Goal: Information Seeking & Learning: Find specific fact

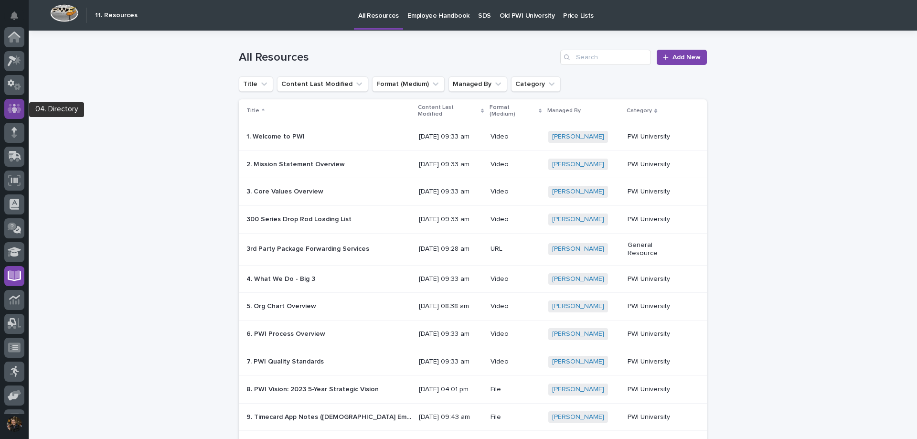
click at [23, 110] on div at bounding box center [14, 109] width 20 height 20
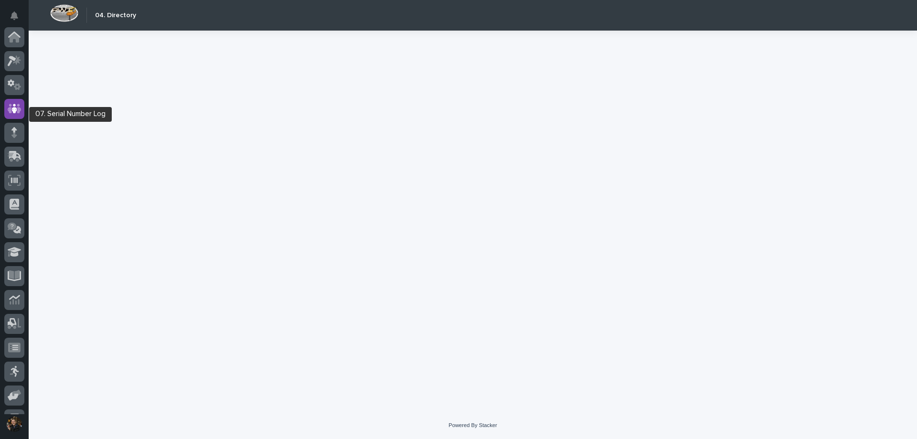
scroll to position [67, 0]
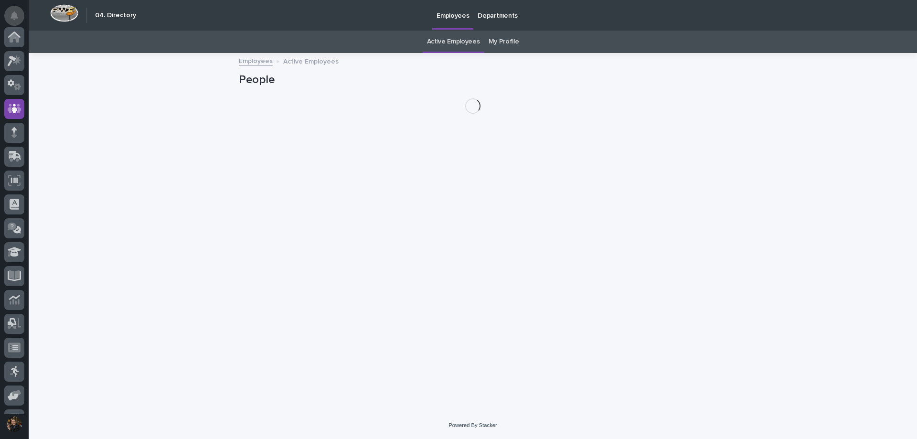
scroll to position [67, 0]
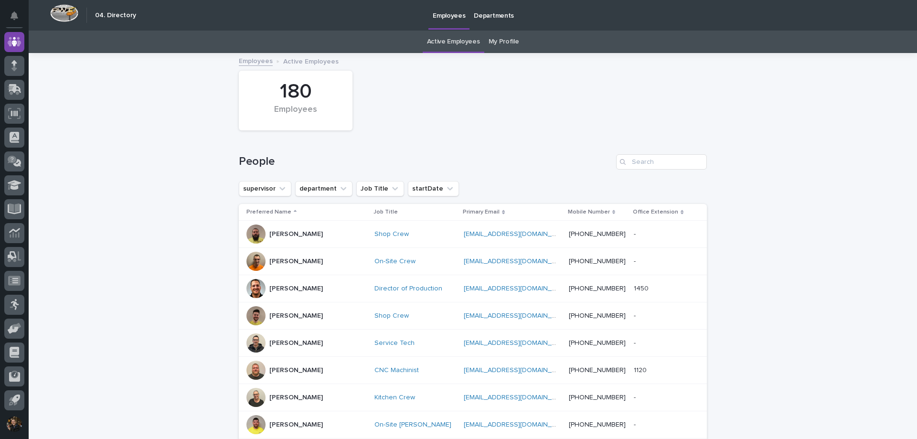
click at [248, 260] on div at bounding box center [256, 261] width 19 height 19
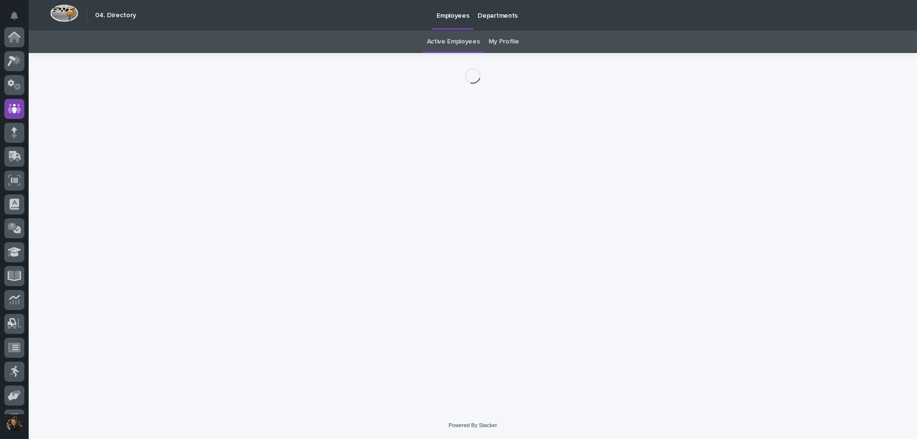
scroll to position [67, 0]
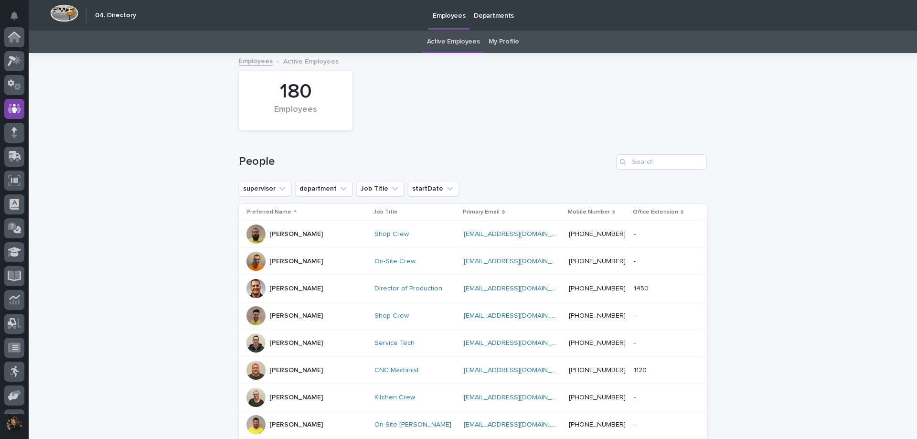
scroll to position [31, 0]
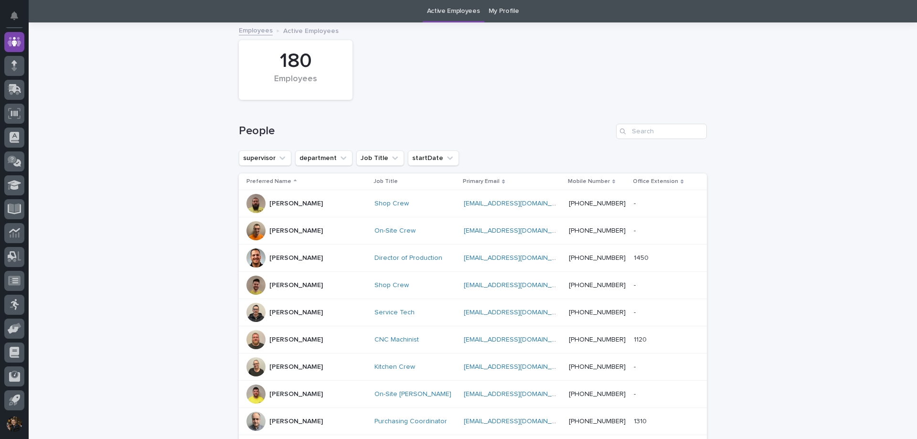
click at [265, 364] on div "[PERSON_NAME]" at bounding box center [307, 366] width 120 height 19
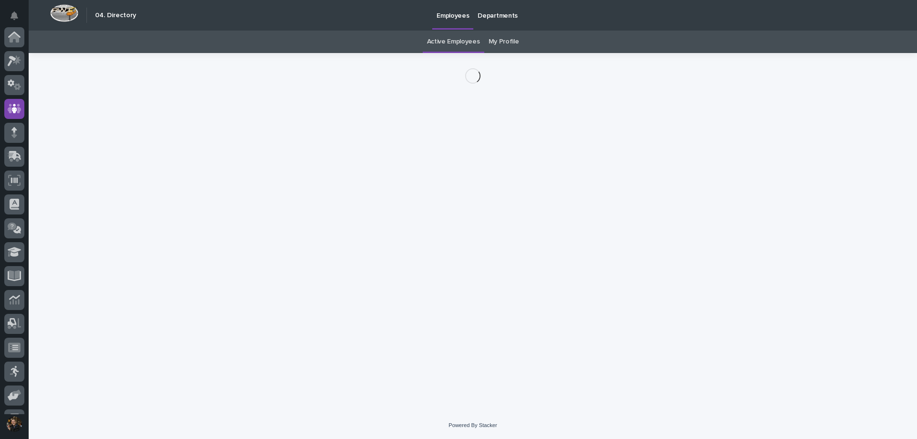
scroll to position [67, 0]
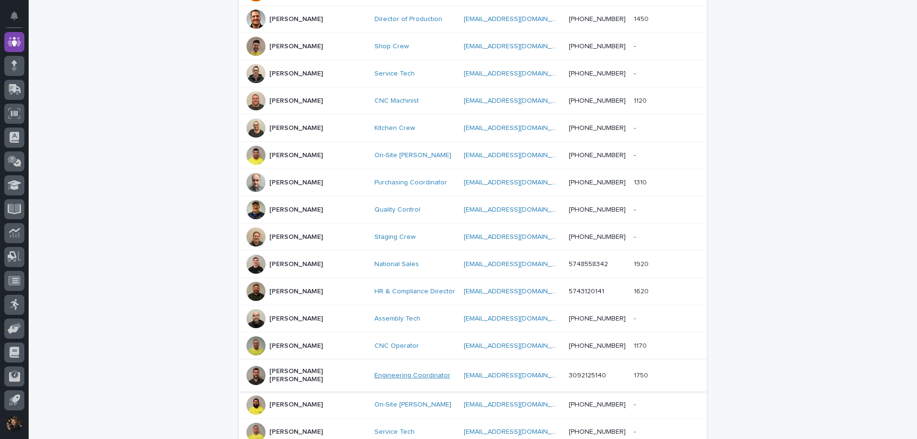
scroll to position [365, 0]
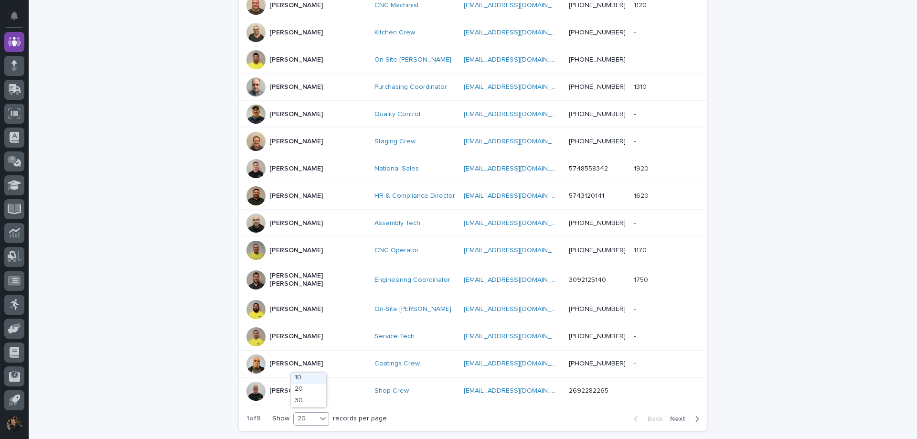
click at [322, 420] on div at bounding box center [323, 419] width 12 height 12
click at [318, 404] on div "30" at bounding box center [308, 401] width 35 height 11
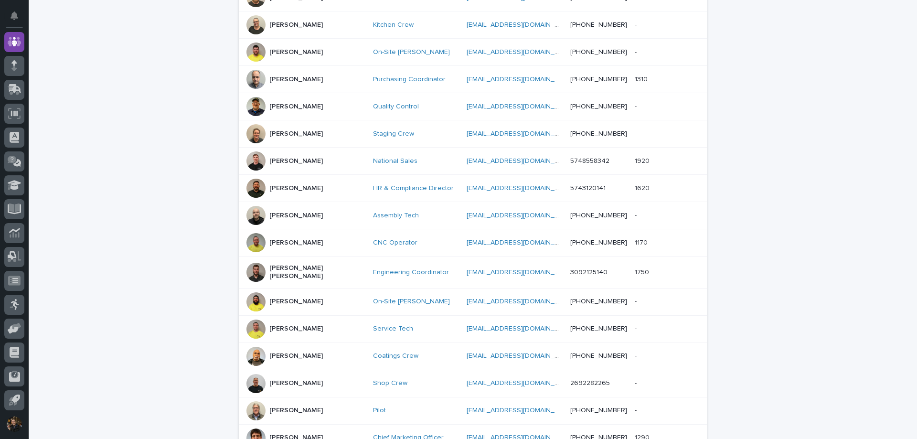
scroll to position [707, 0]
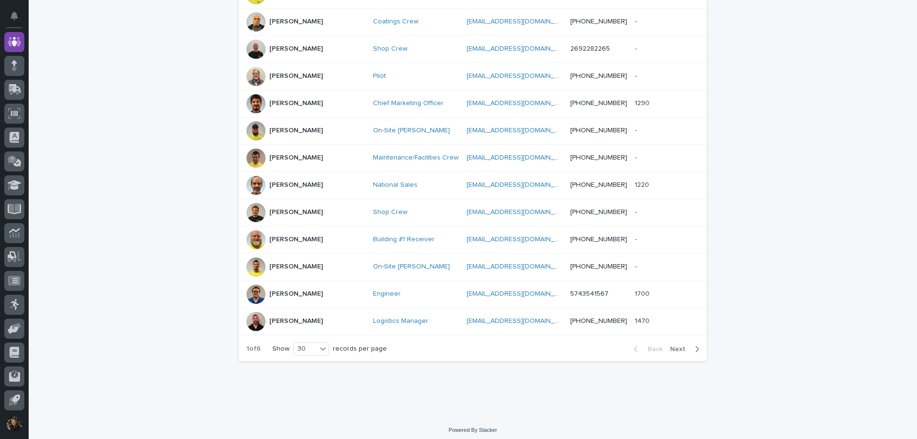
click at [676, 346] on span "Next" at bounding box center [680, 349] width 21 height 7
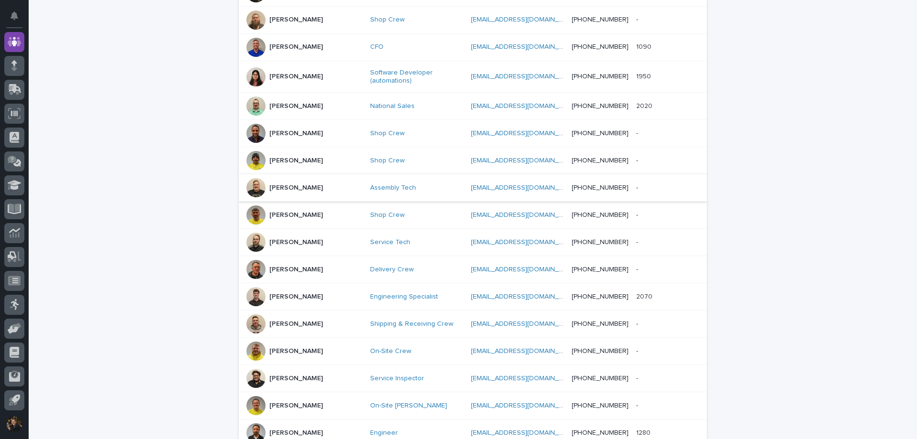
scroll to position [707, 0]
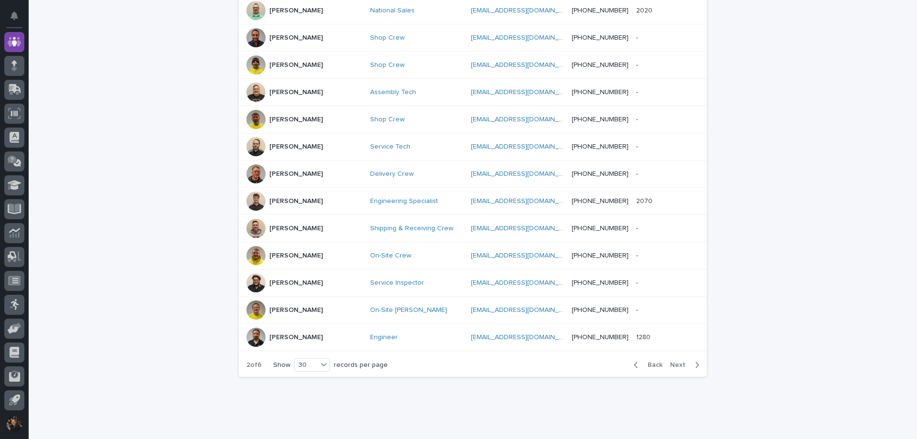
click at [249, 137] on div at bounding box center [256, 146] width 19 height 19
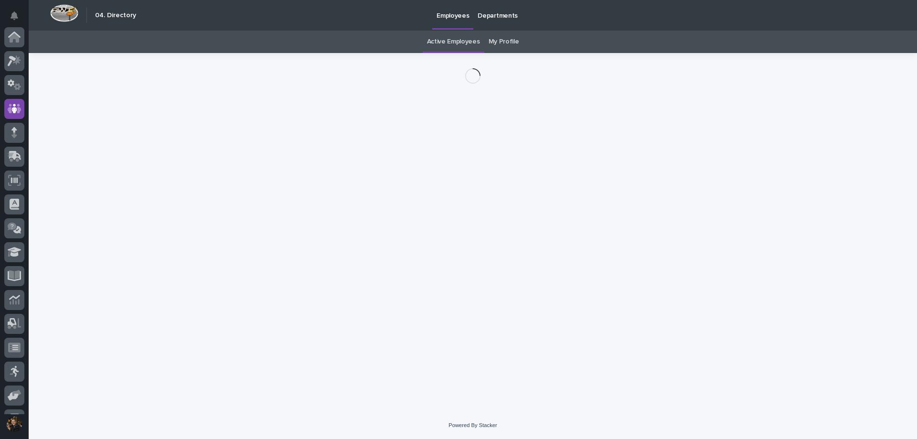
scroll to position [67, 0]
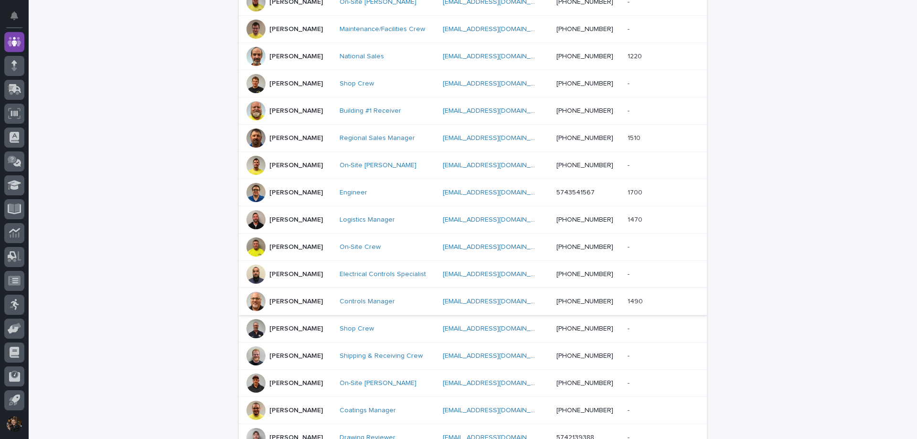
scroll to position [435, 0]
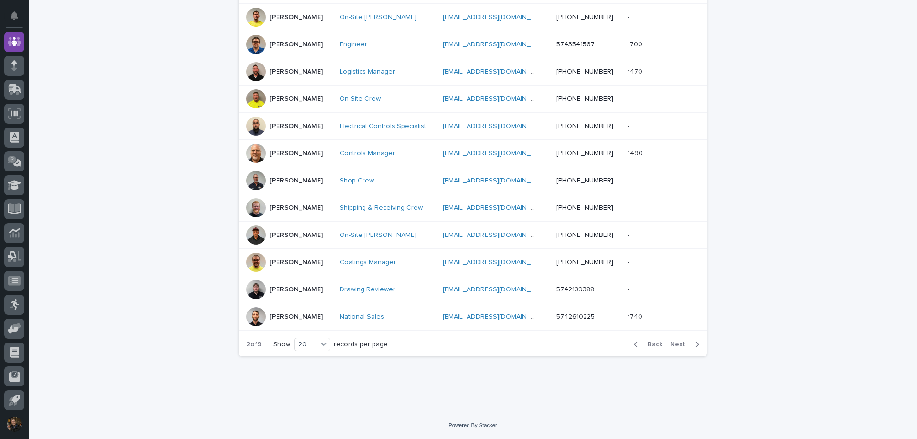
click at [254, 290] on div at bounding box center [256, 289] width 19 height 19
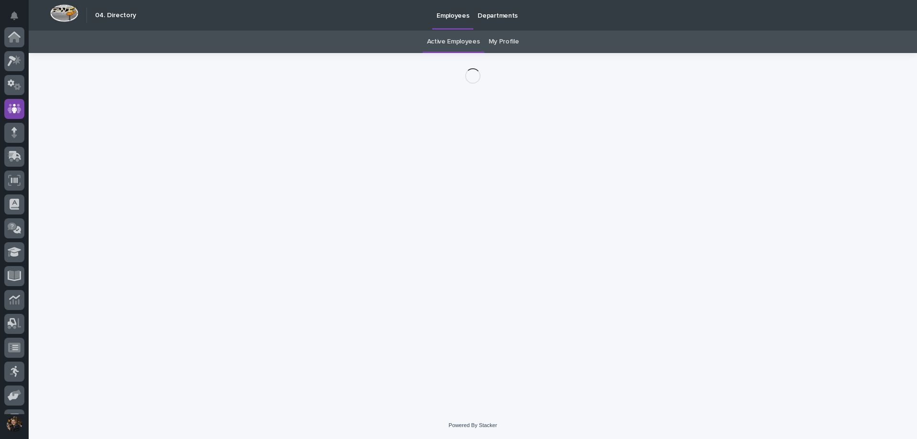
scroll to position [67, 0]
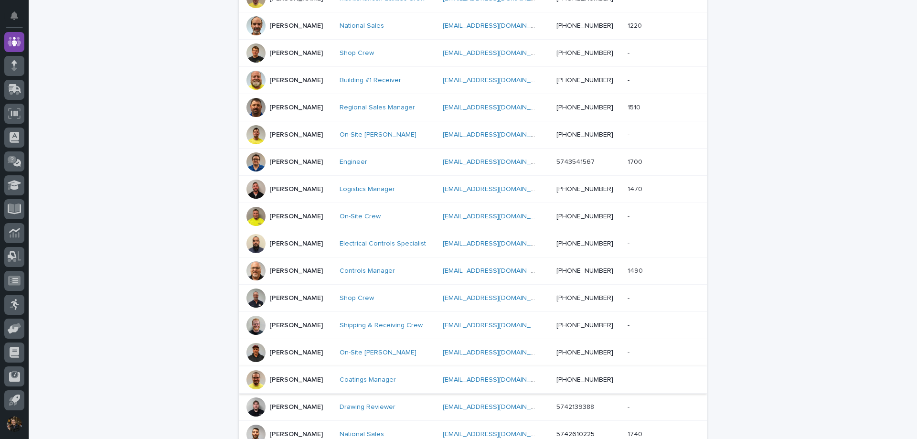
scroll to position [435, 0]
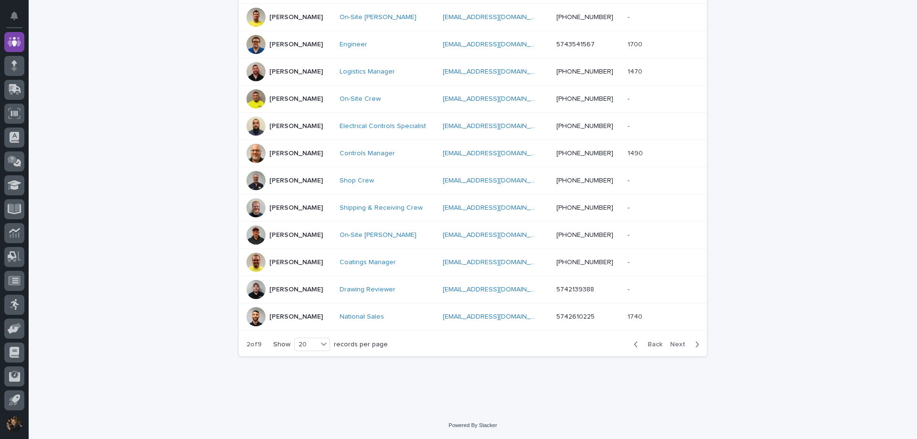
click at [682, 343] on span "Next" at bounding box center [680, 344] width 21 height 7
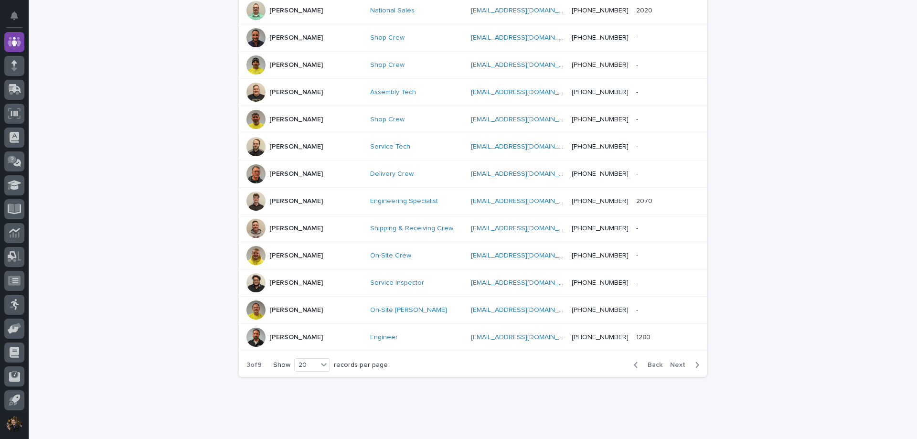
click at [255, 220] on div at bounding box center [256, 228] width 19 height 19
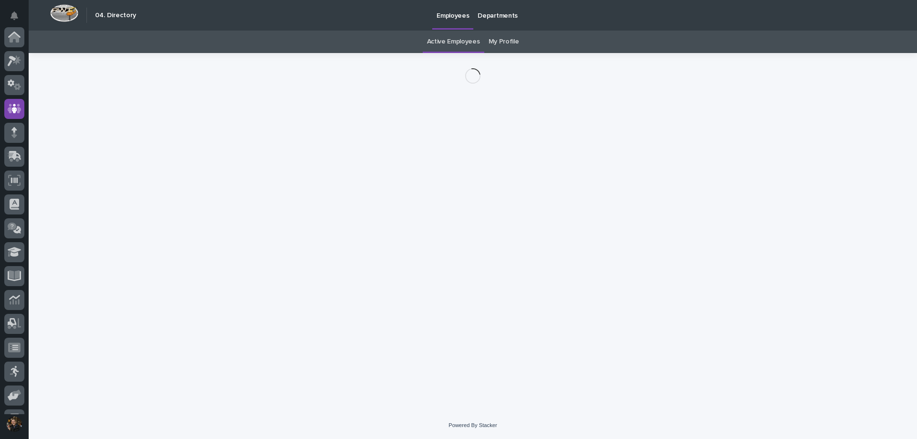
scroll to position [67, 0]
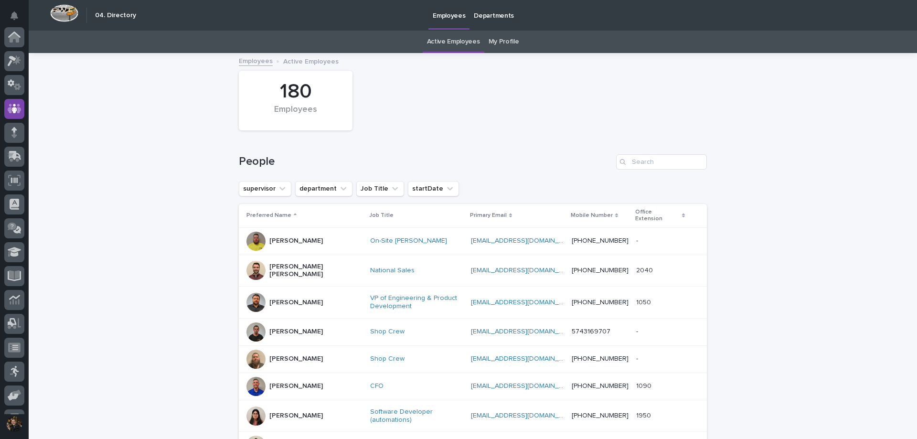
scroll to position [67, 0]
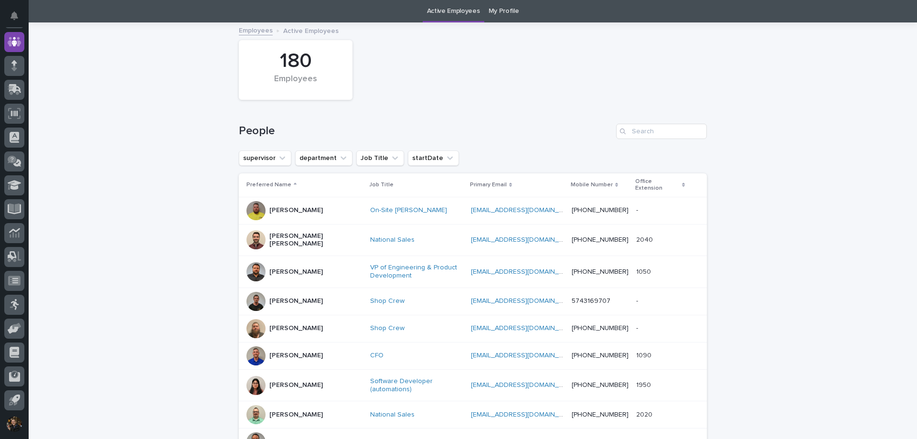
click at [249, 230] on div at bounding box center [256, 239] width 19 height 19
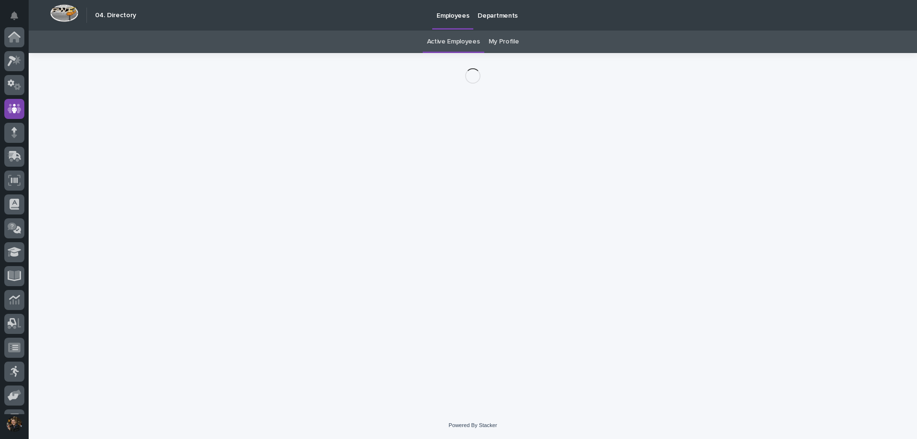
scroll to position [67, 0]
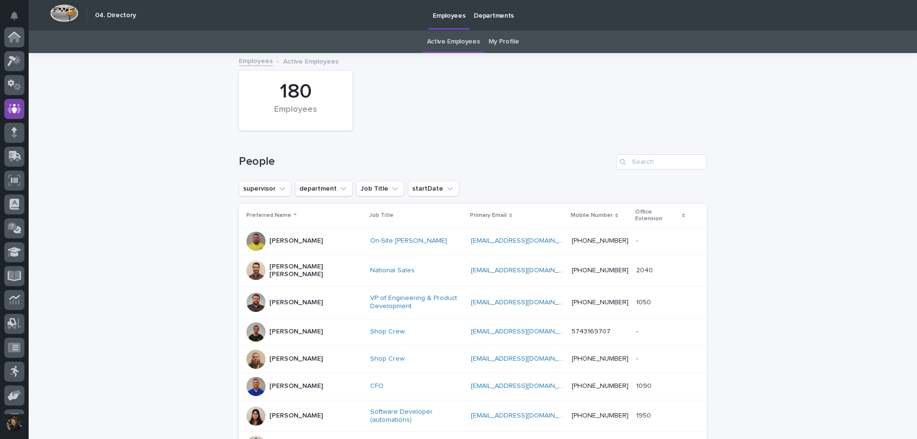
scroll to position [67, 0]
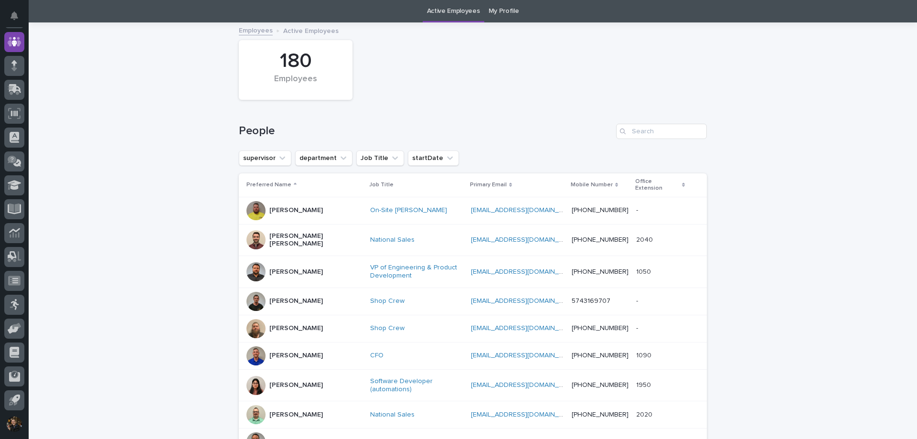
click at [249, 202] on div at bounding box center [256, 210] width 19 height 19
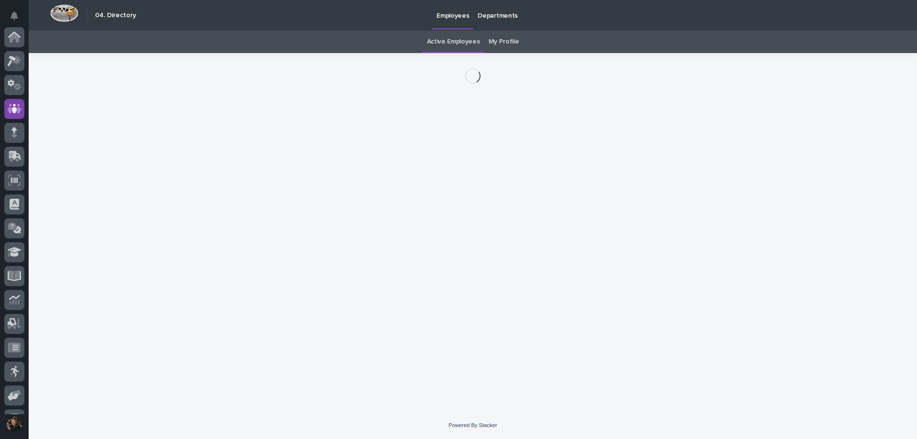
scroll to position [67, 0]
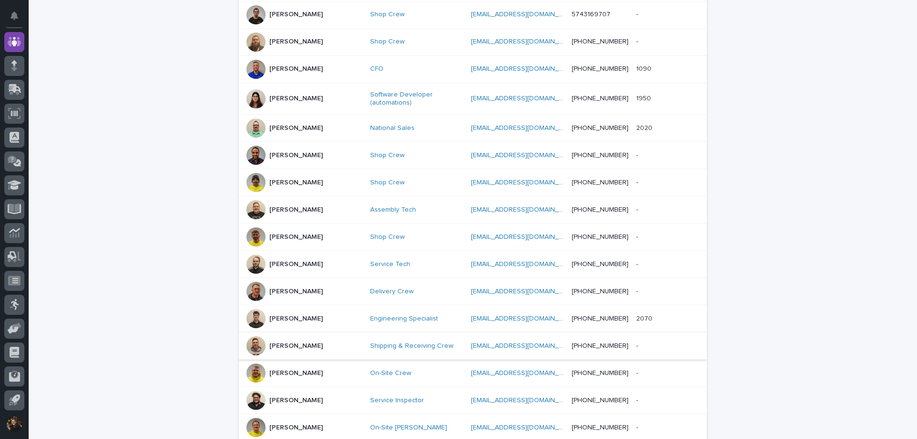
scroll to position [444, 0]
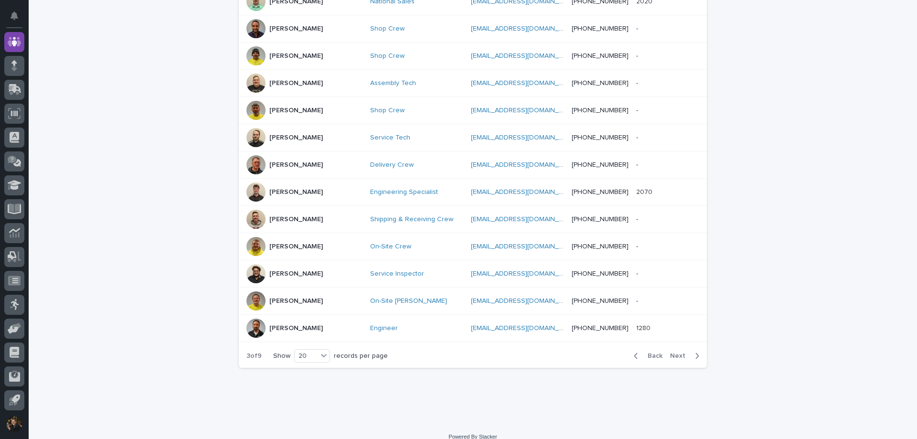
click at [680, 353] on span "Next" at bounding box center [680, 356] width 21 height 7
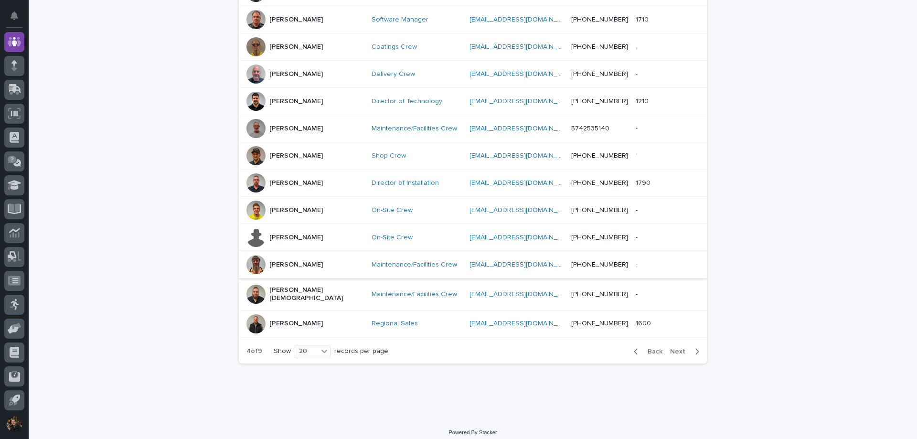
scroll to position [435, 0]
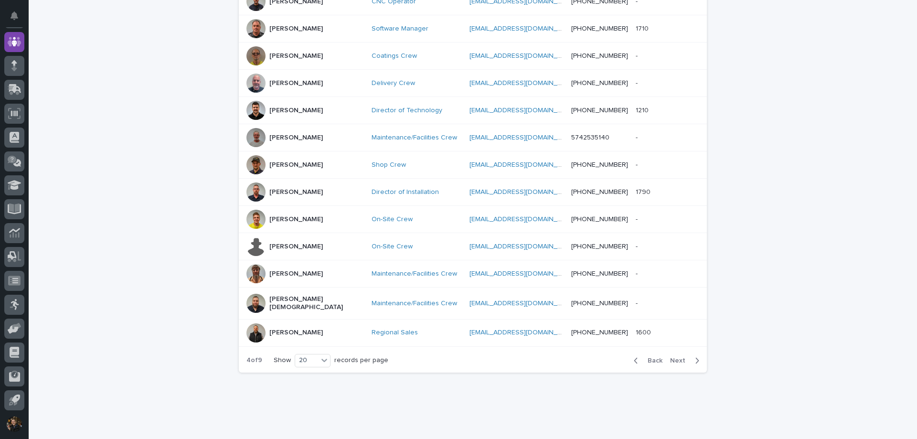
click at [248, 74] on div at bounding box center [256, 83] width 19 height 19
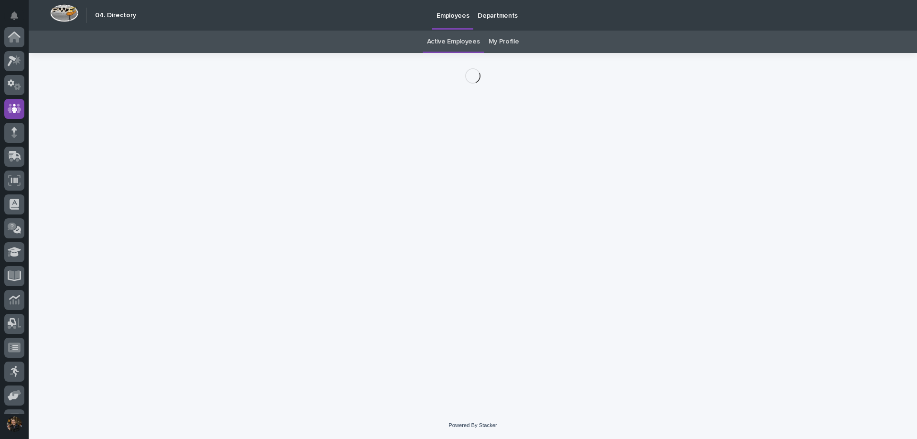
scroll to position [67, 0]
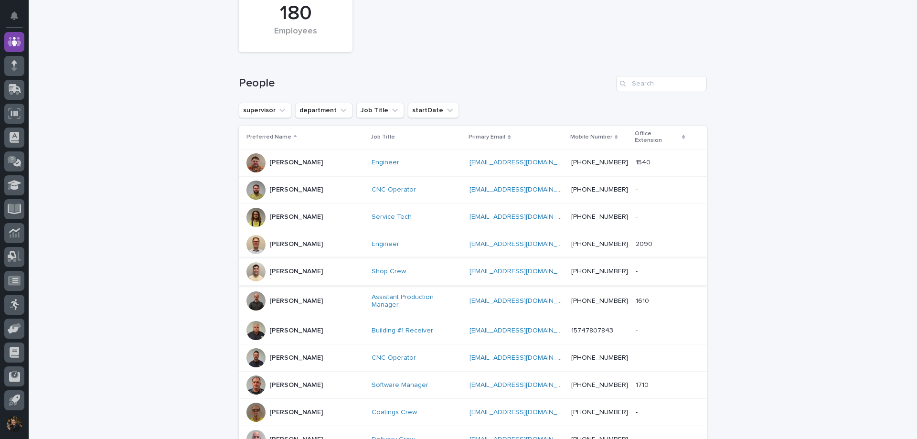
scroll to position [126, 0]
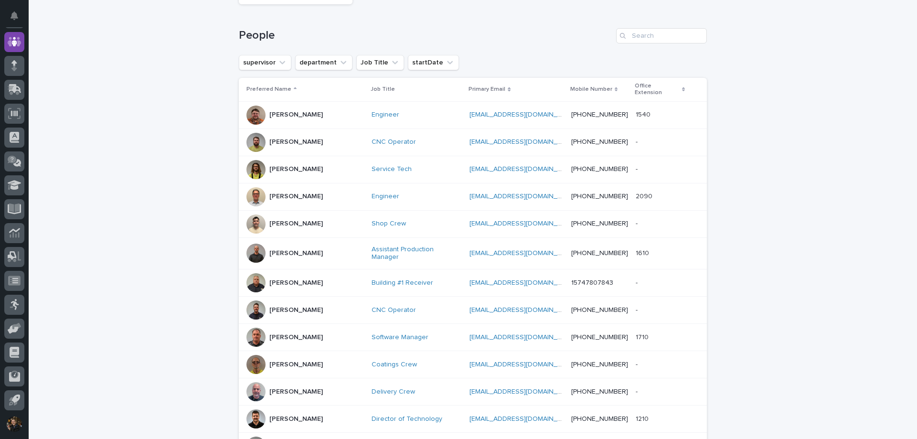
click at [251, 215] on div at bounding box center [256, 224] width 19 height 19
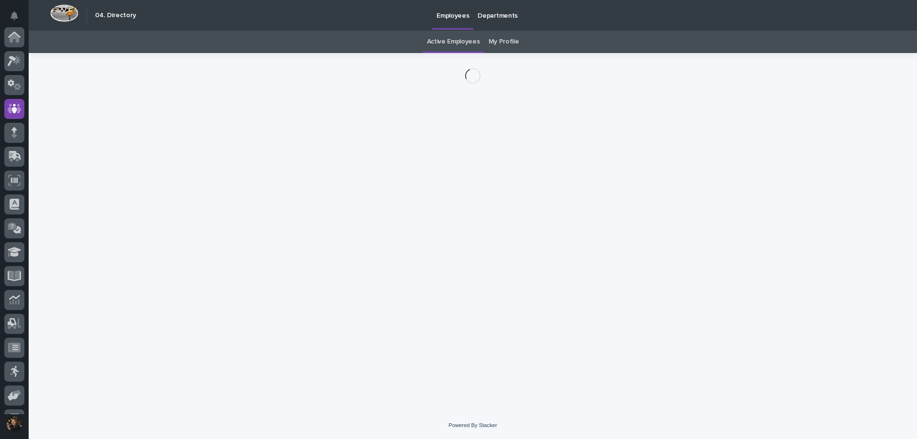
scroll to position [67, 0]
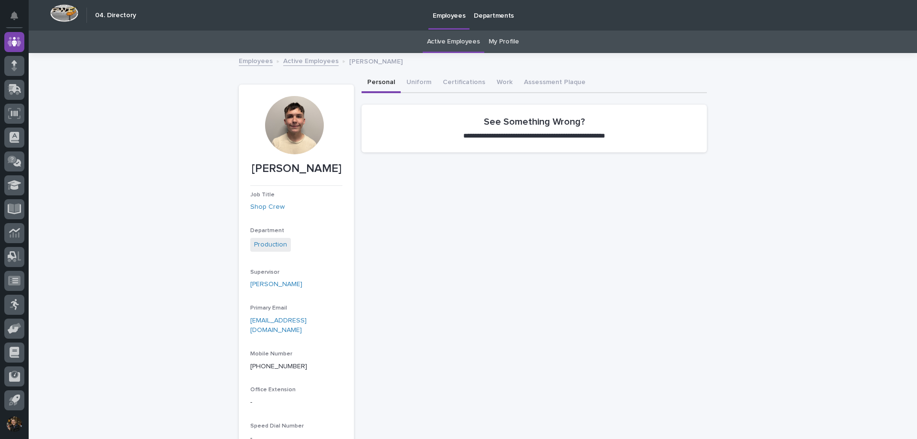
click at [300, 129] on div at bounding box center [294, 125] width 58 height 58
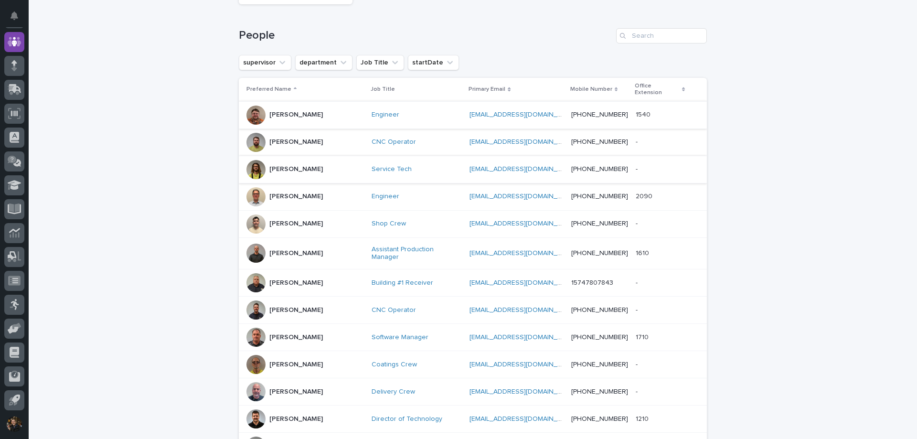
scroll to position [222, 0]
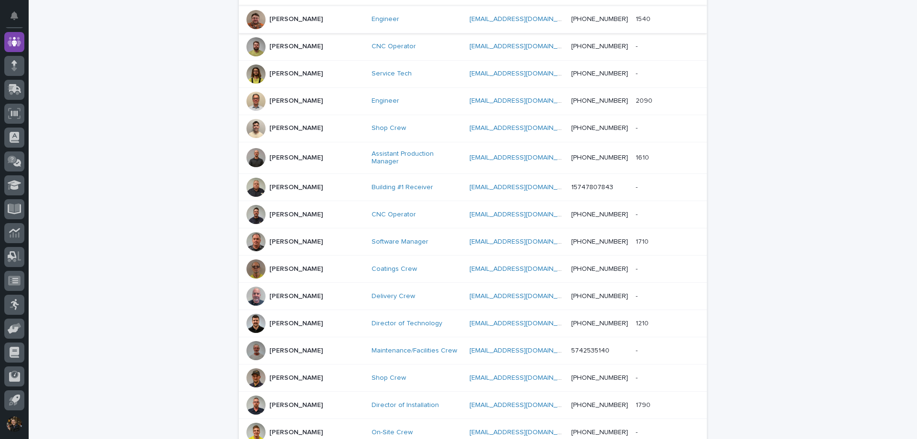
click at [260, 259] on div at bounding box center [256, 268] width 19 height 19
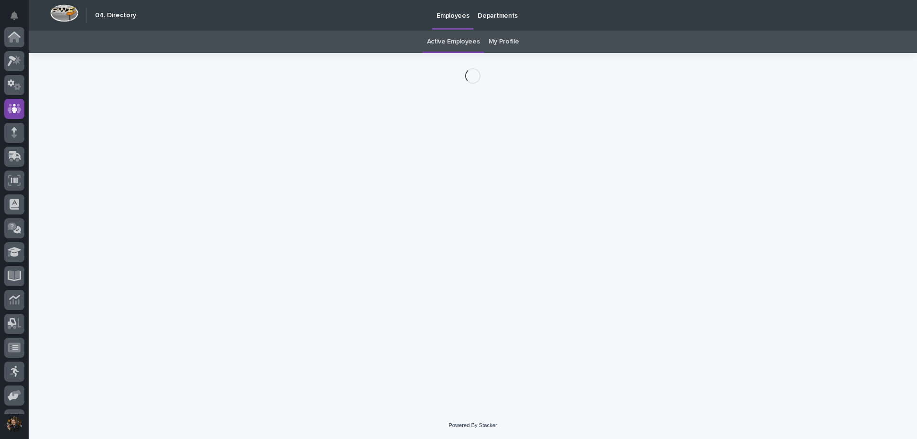
scroll to position [67, 0]
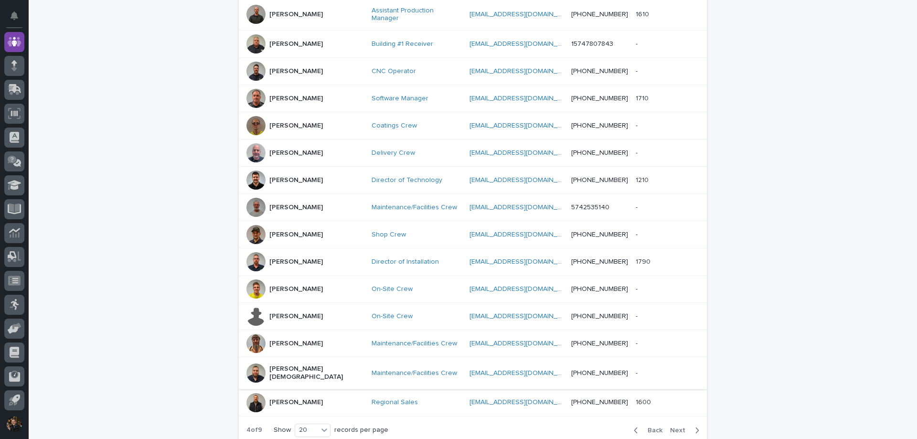
scroll to position [435, 0]
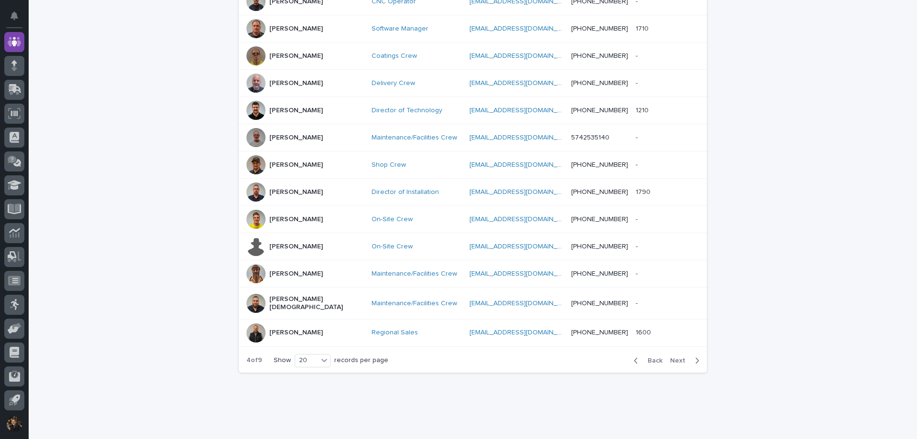
click at [673, 357] on span "Next" at bounding box center [680, 360] width 21 height 7
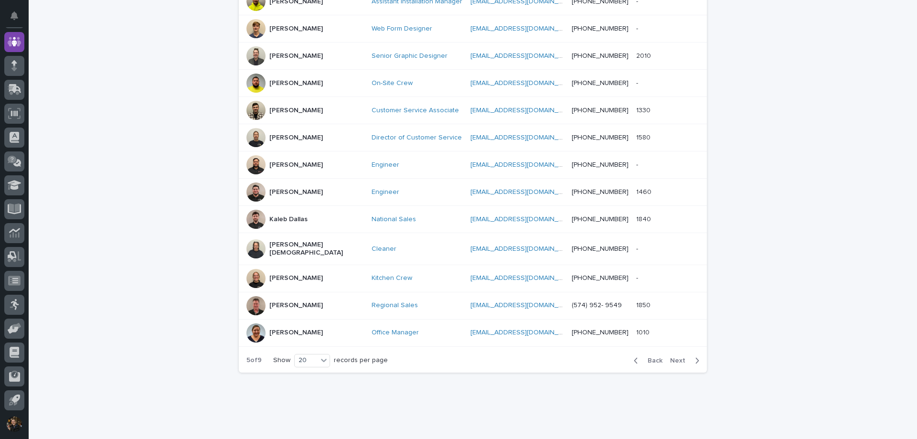
click at [259, 269] on div at bounding box center [256, 278] width 19 height 19
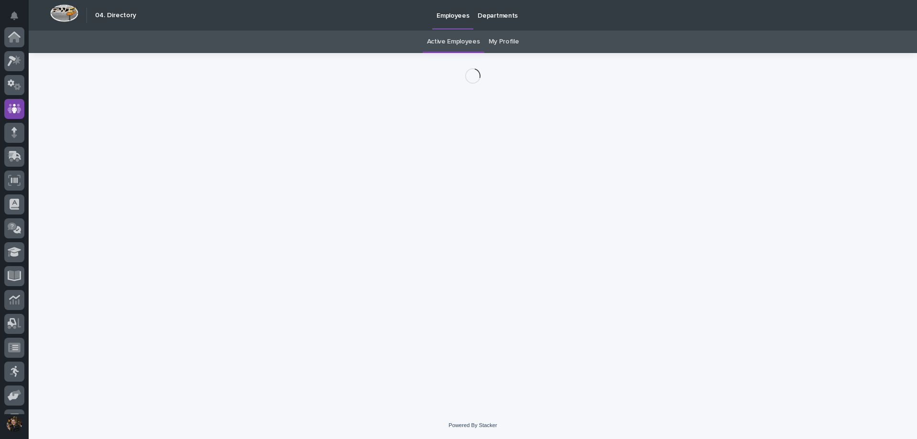
scroll to position [67, 0]
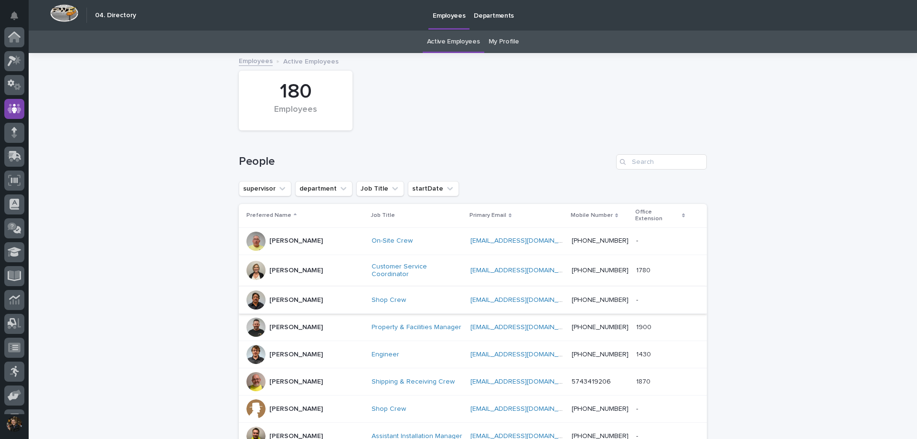
scroll to position [67, 0]
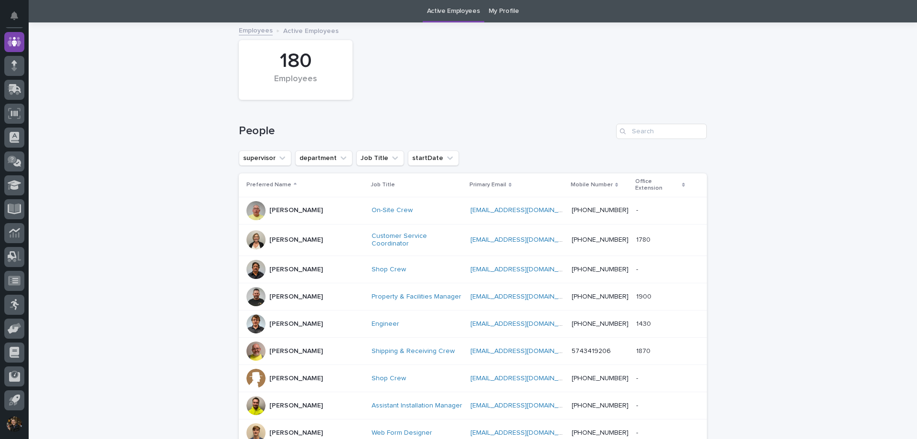
click at [253, 230] on div at bounding box center [256, 239] width 19 height 19
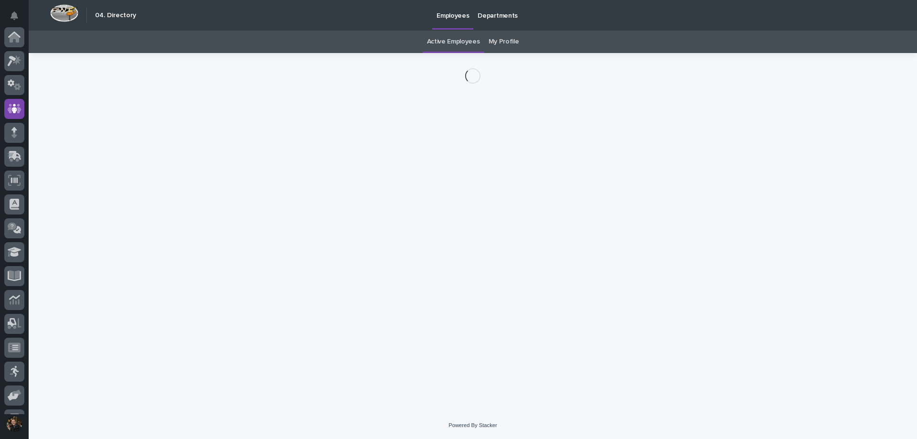
scroll to position [67, 0]
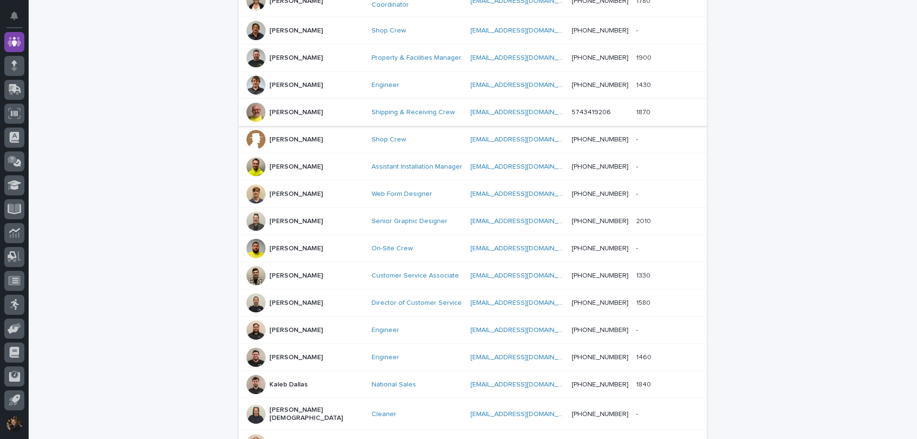
scroll to position [365, 0]
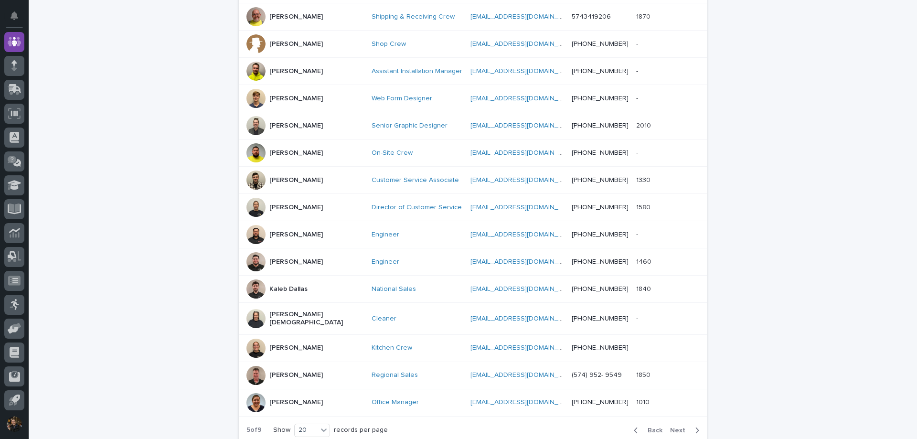
click at [674, 427] on span "Next" at bounding box center [680, 430] width 21 height 7
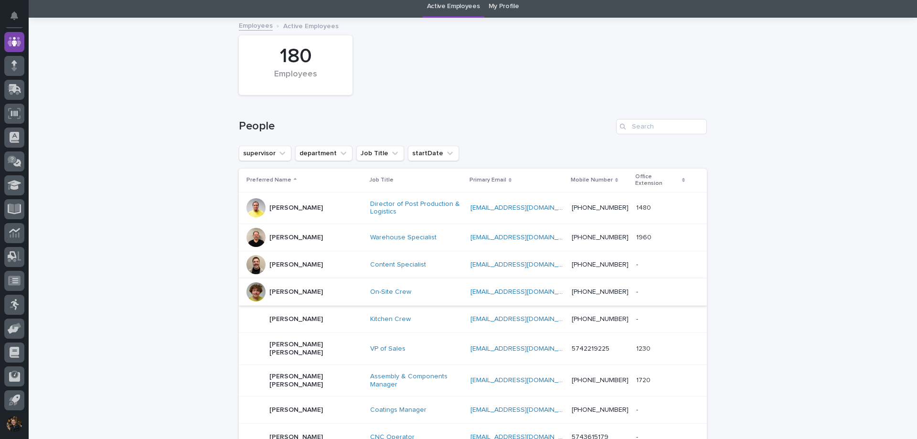
scroll to position [83, 0]
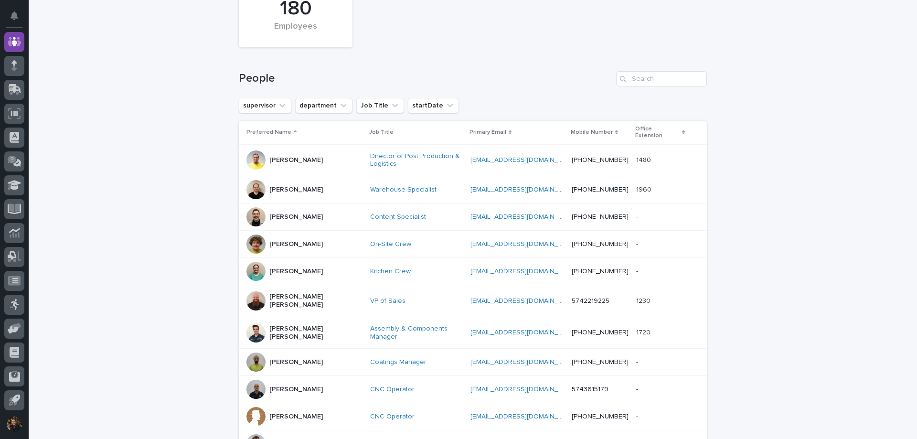
click at [254, 235] on div at bounding box center [256, 244] width 19 height 19
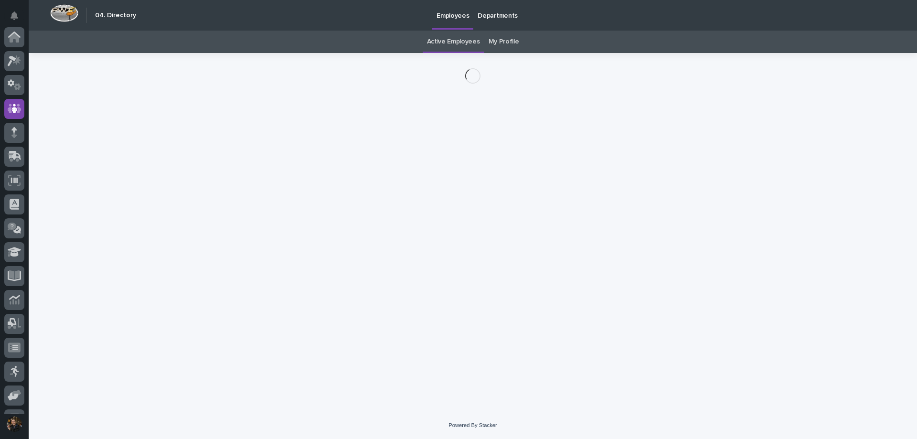
scroll to position [67, 0]
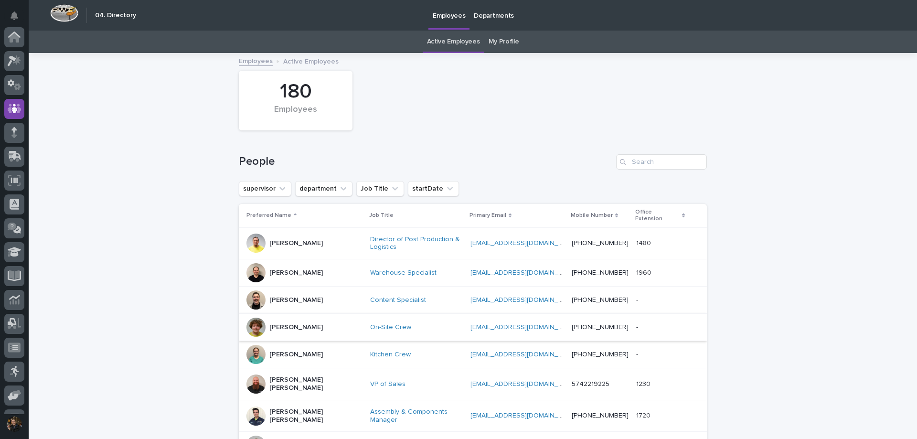
scroll to position [67, 0]
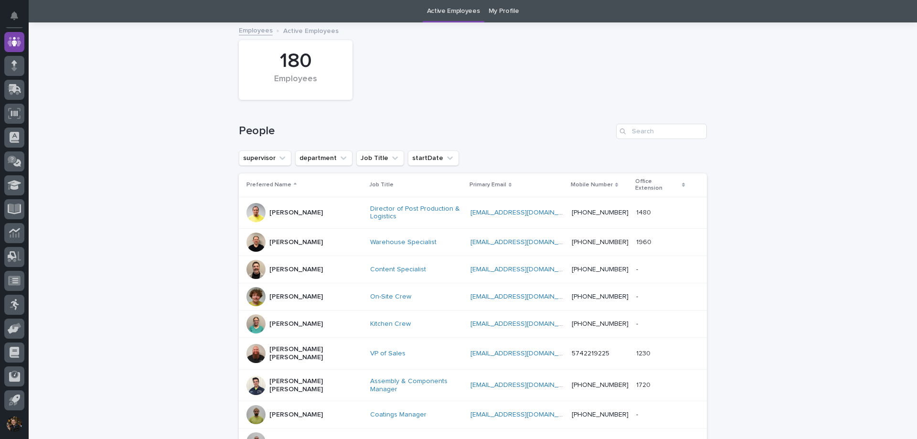
click at [256, 319] on div at bounding box center [256, 323] width 19 height 19
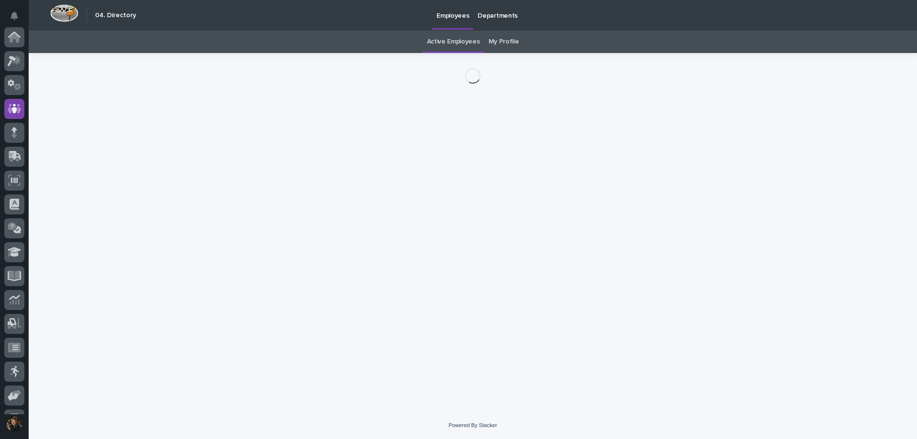
scroll to position [67, 0]
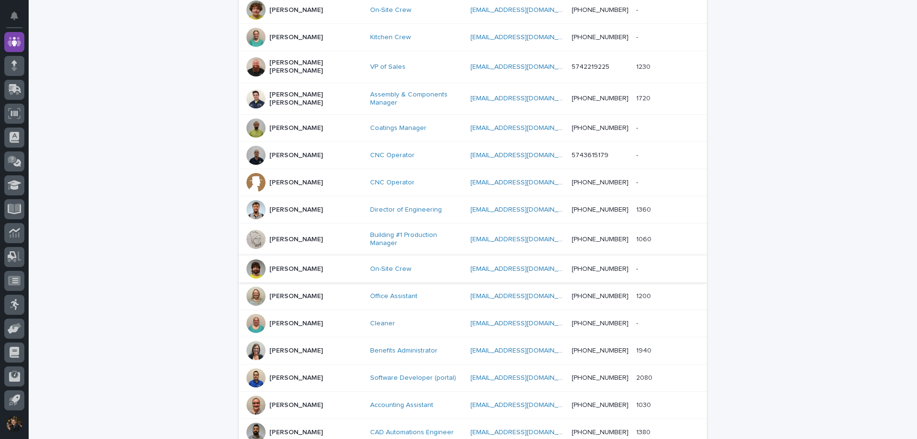
scroll to position [444, 0]
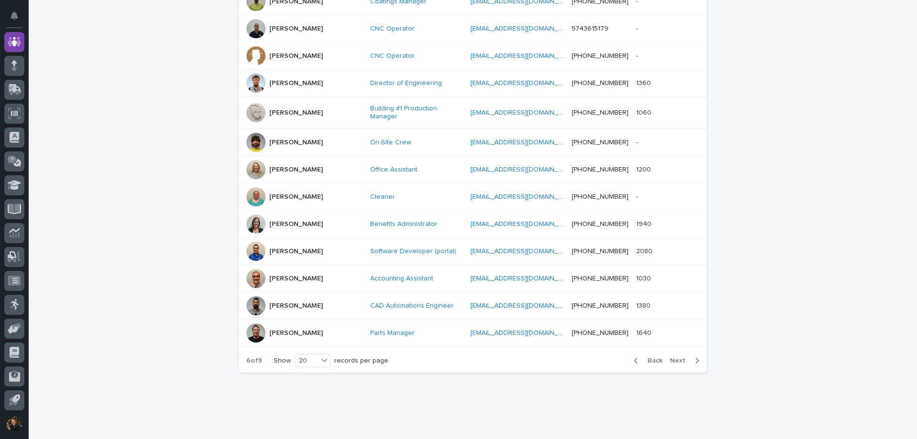
click at [250, 215] on div at bounding box center [256, 224] width 19 height 19
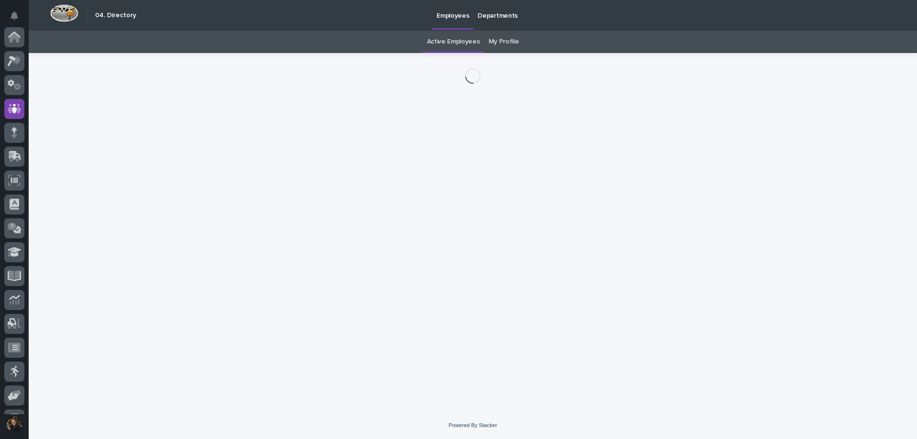
scroll to position [67, 0]
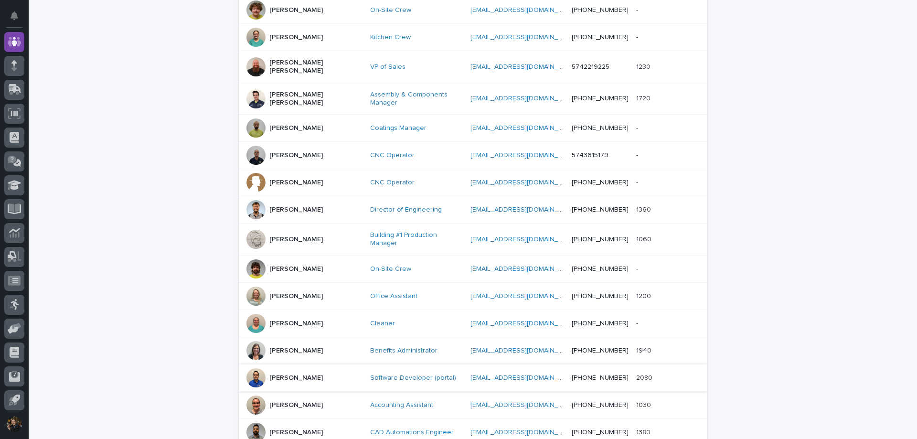
scroll to position [444, 0]
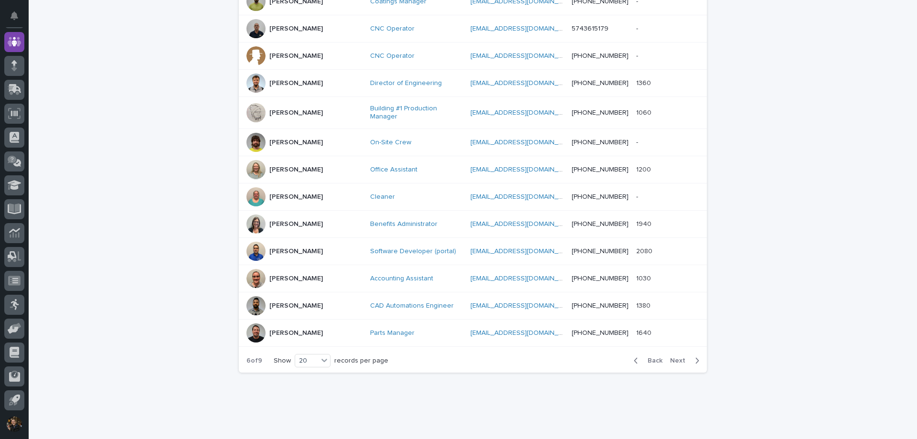
click at [681, 357] on span "Next" at bounding box center [680, 360] width 21 height 7
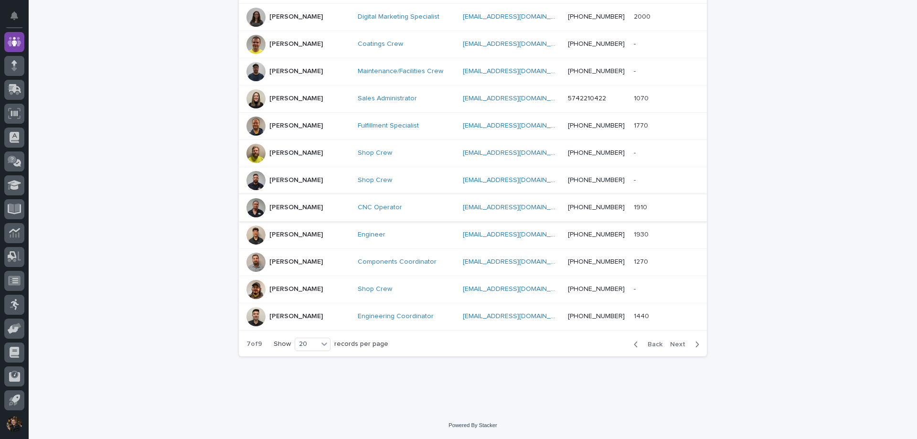
scroll to position [440, 0]
click at [256, 99] on div at bounding box center [256, 98] width 19 height 19
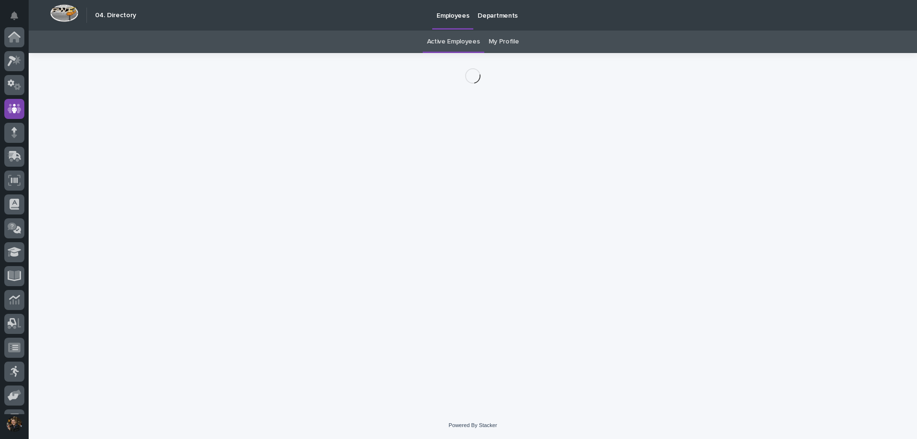
scroll to position [67, 0]
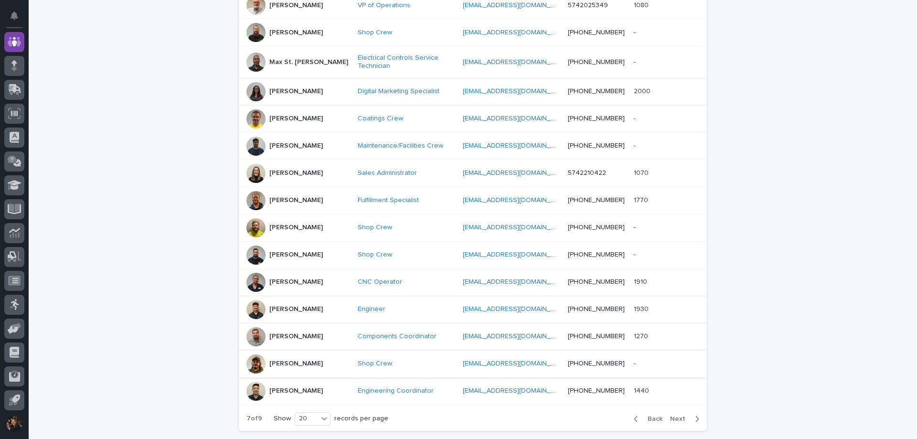
scroll to position [440, 0]
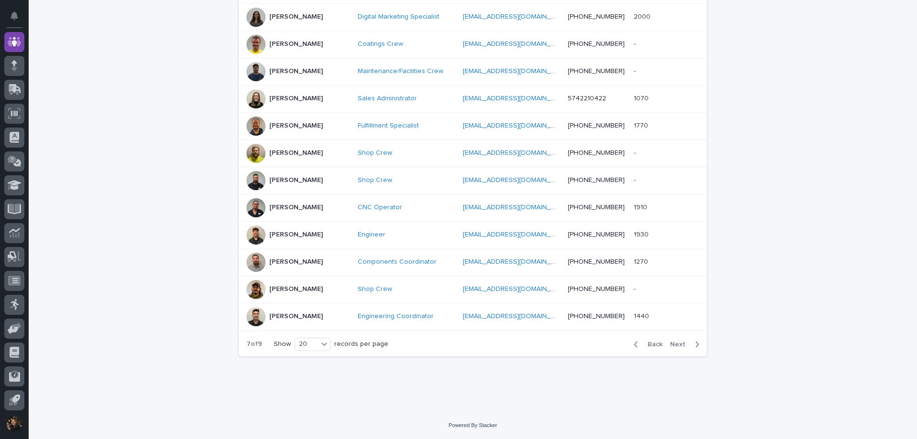
click at [683, 346] on span "Next" at bounding box center [680, 344] width 21 height 7
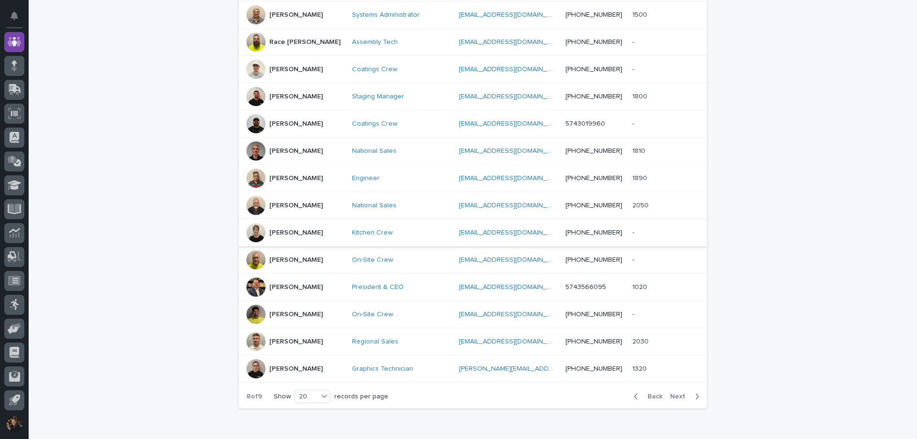
scroll to position [344, 0]
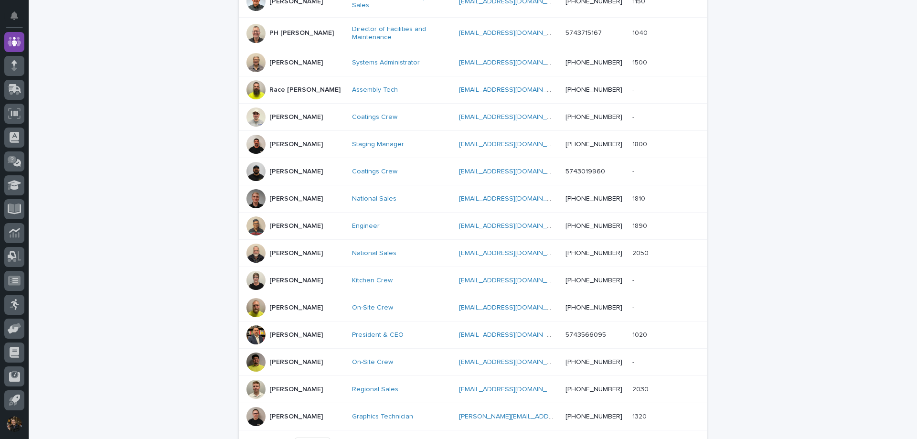
click at [256, 119] on div at bounding box center [256, 117] width 19 height 19
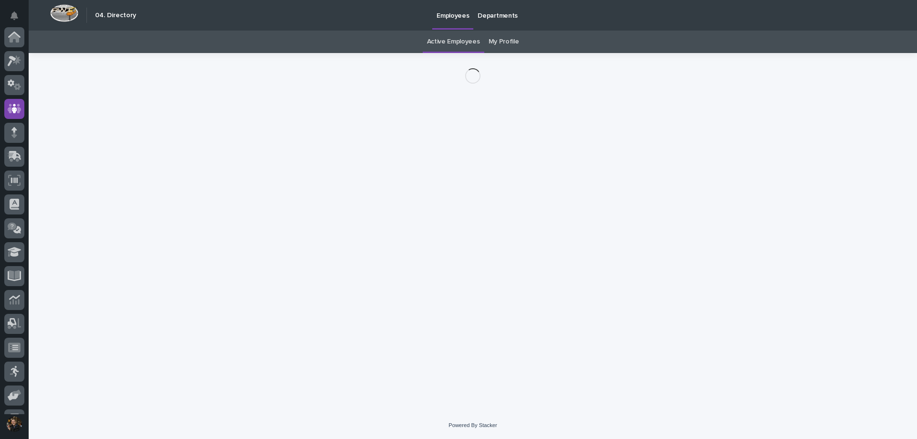
scroll to position [67, 0]
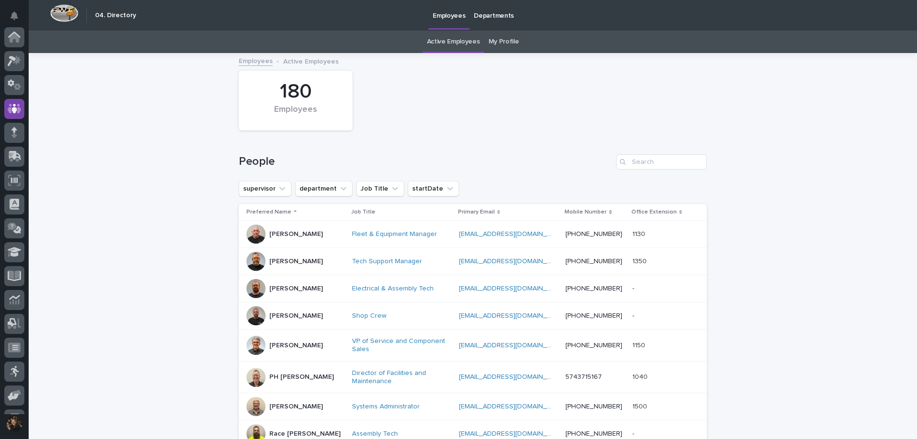
scroll to position [31, 0]
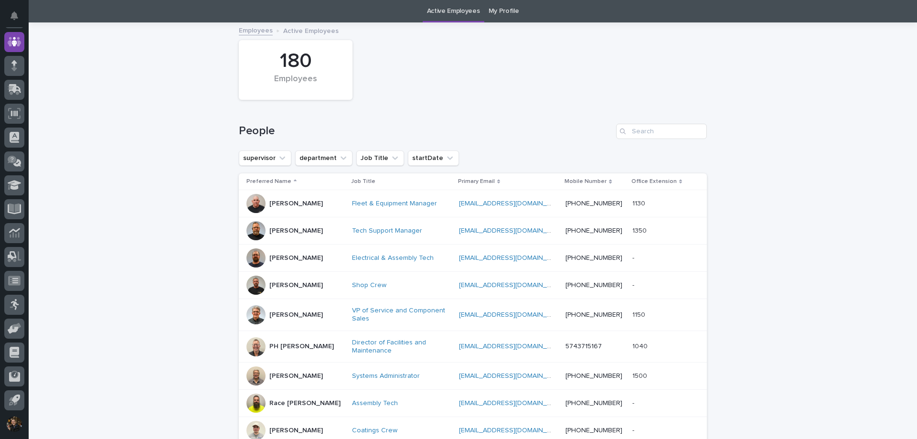
click at [255, 204] on div at bounding box center [256, 203] width 19 height 19
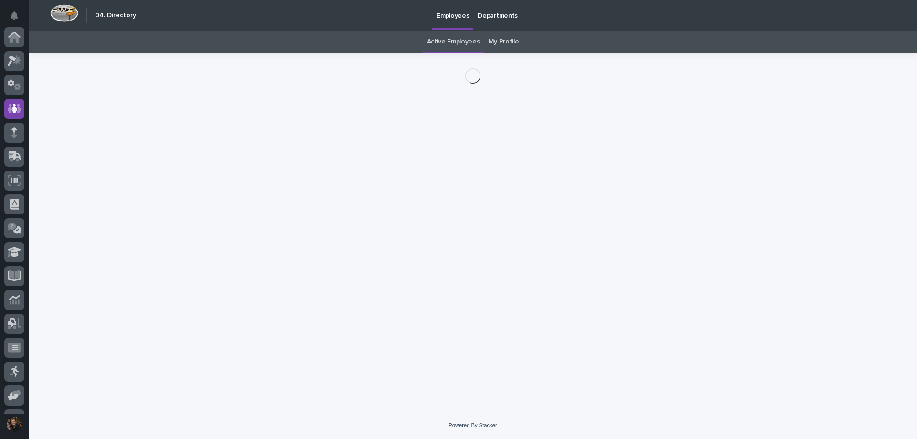
scroll to position [67, 0]
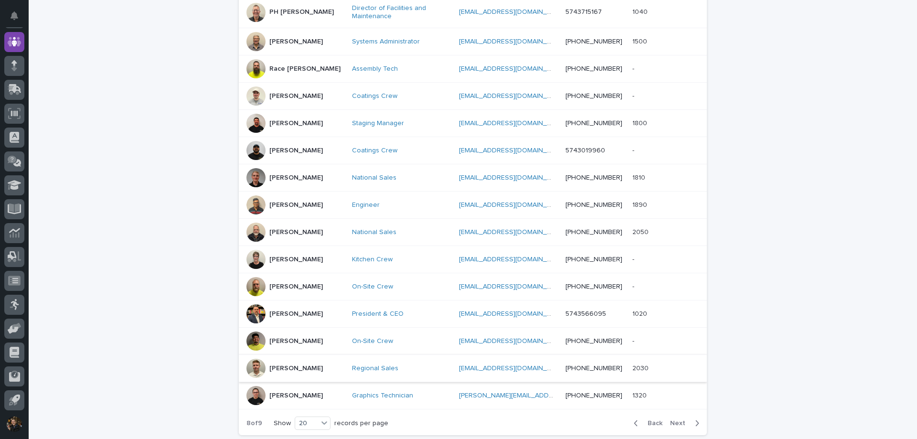
scroll to position [444, 0]
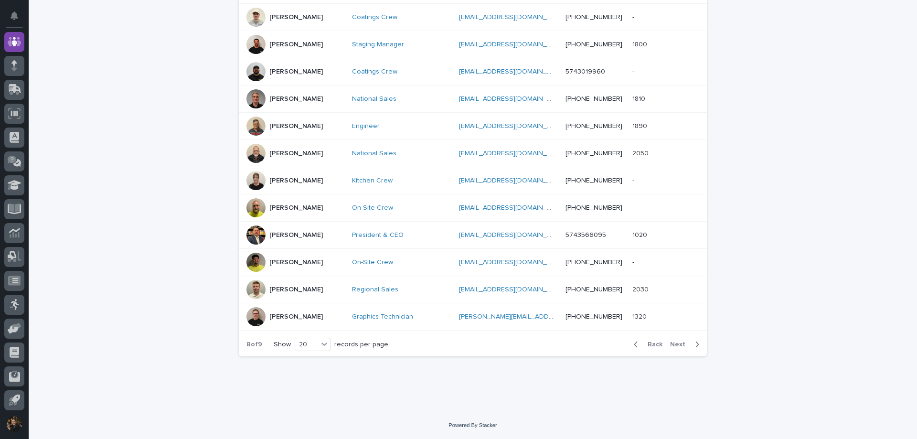
click at [252, 314] on div at bounding box center [256, 316] width 19 height 19
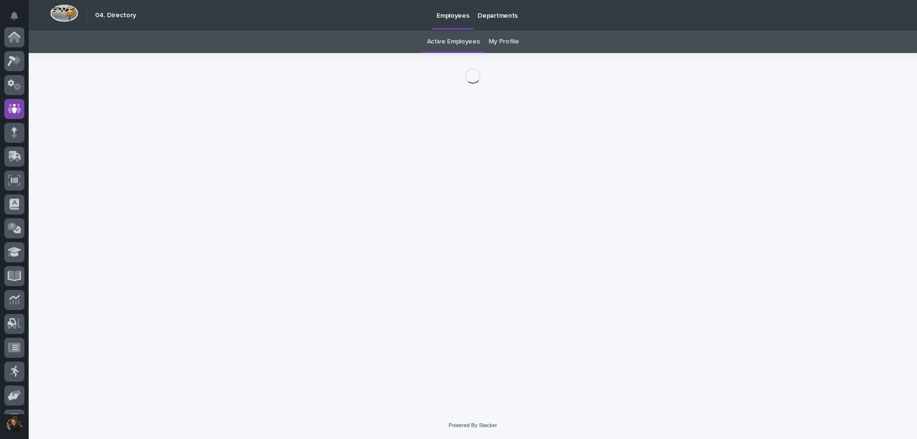
scroll to position [67, 0]
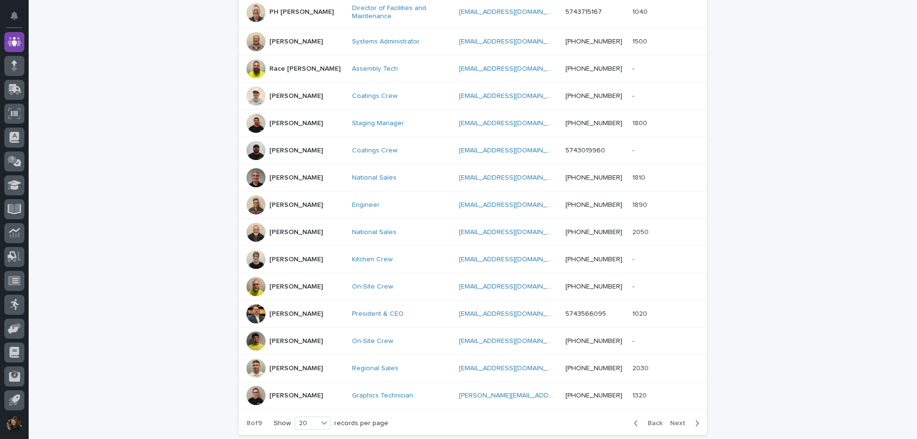
scroll to position [444, 0]
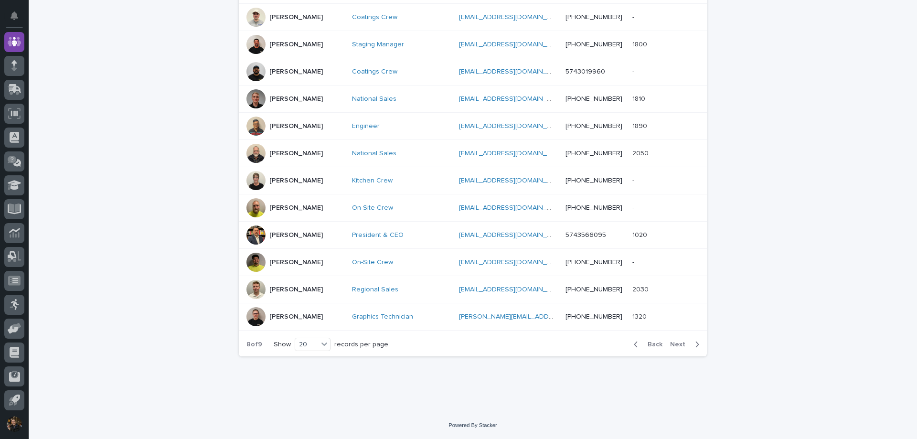
click at [677, 346] on span "Next" at bounding box center [680, 344] width 21 height 7
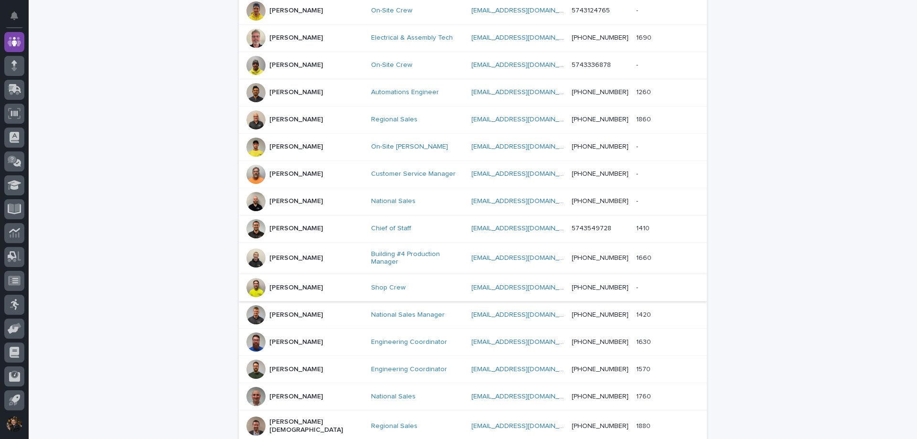
scroll to position [291, 0]
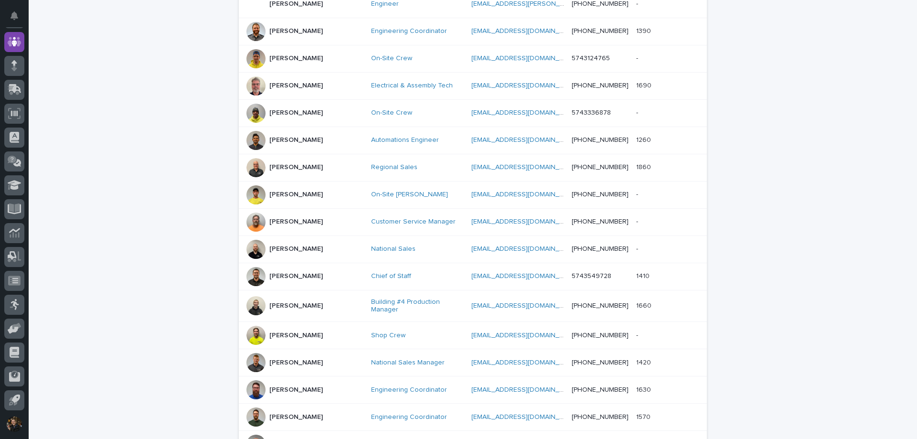
click at [260, 113] on div "[PERSON_NAME]" at bounding box center [305, 113] width 117 height 19
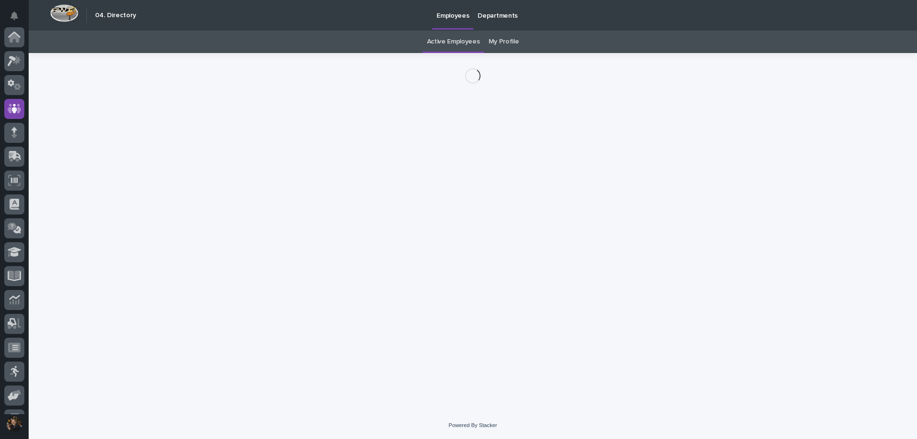
scroll to position [67, 0]
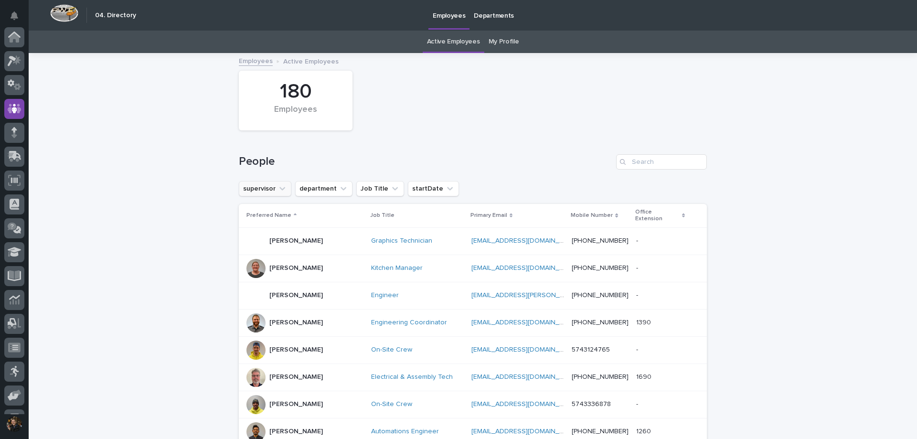
scroll to position [67, 0]
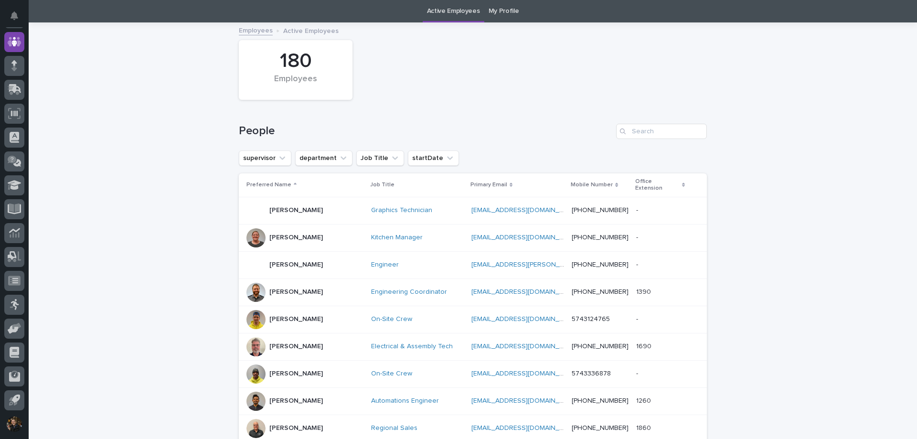
click at [251, 258] on div at bounding box center [256, 265] width 19 height 19
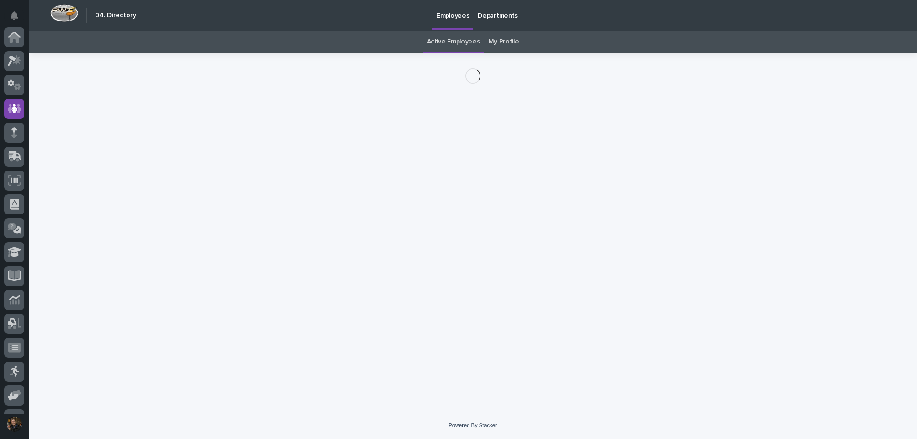
scroll to position [67, 0]
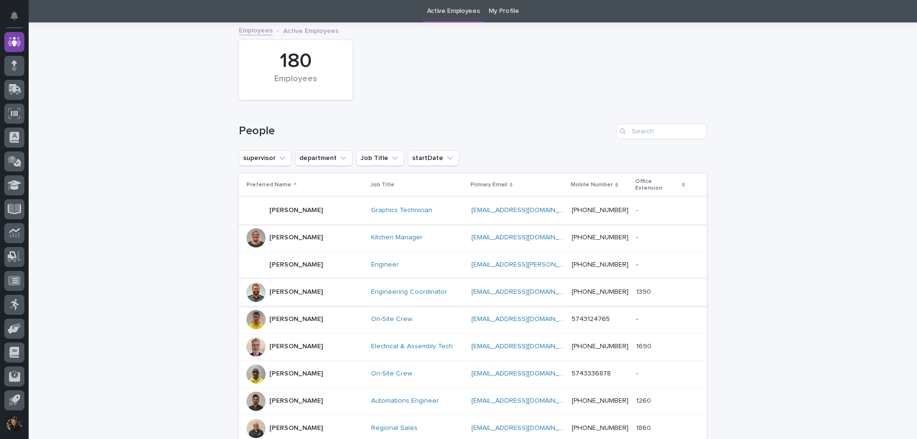
scroll to position [78, 0]
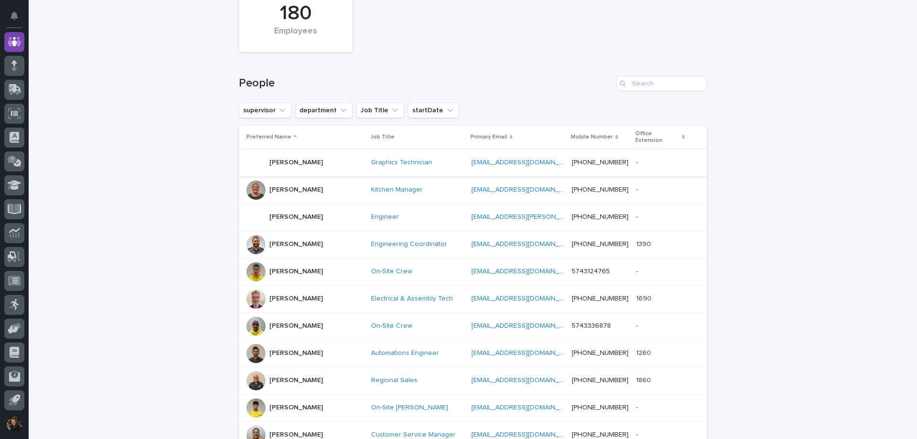
click at [252, 270] on div at bounding box center [256, 271] width 19 height 19
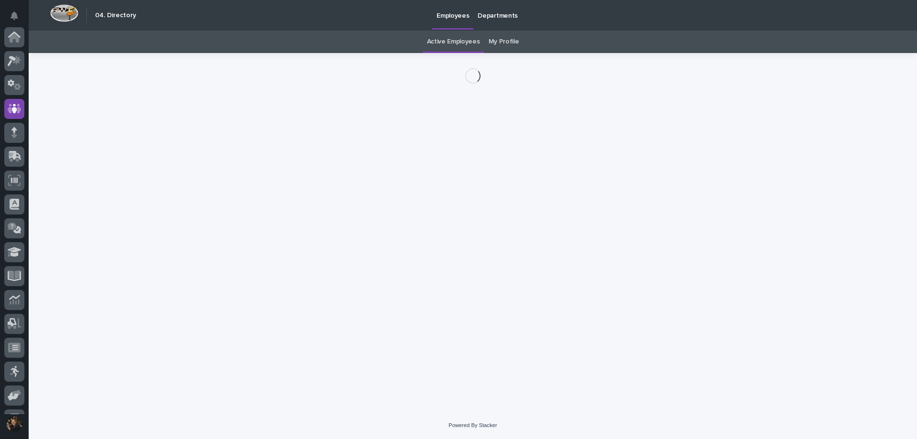
scroll to position [67, 0]
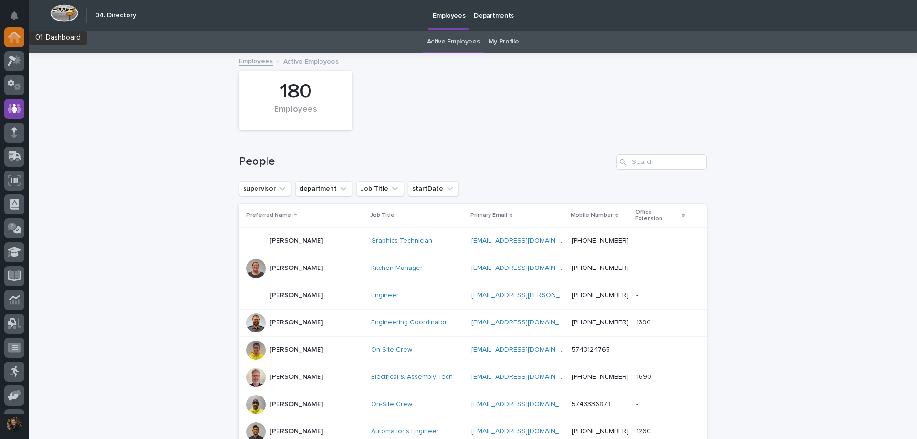
click at [12, 43] on div at bounding box center [14, 37] width 20 height 20
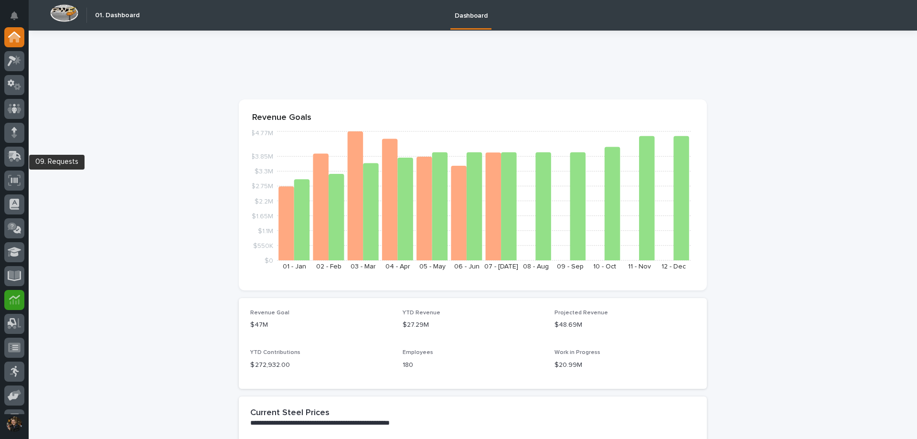
scroll to position [67, 0]
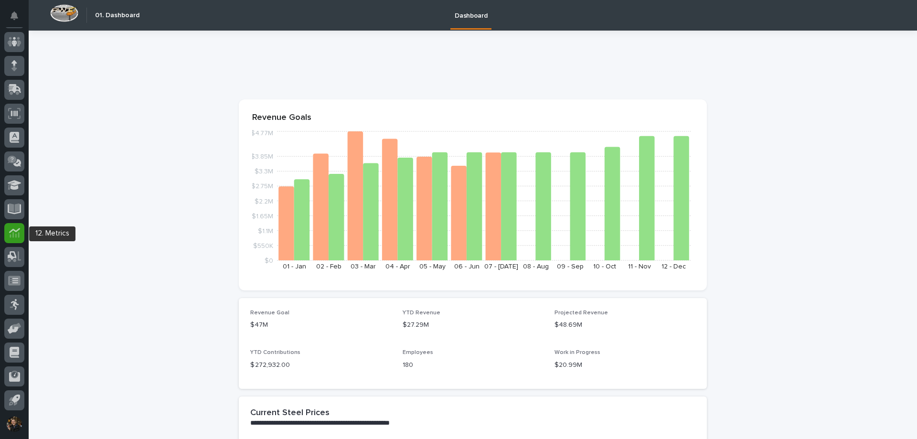
click at [11, 229] on icon at bounding box center [14, 232] width 11 height 11
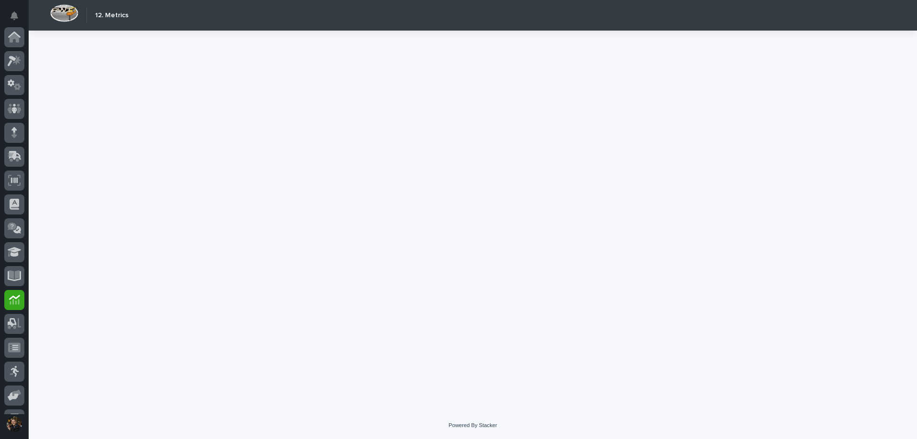
scroll to position [67, 0]
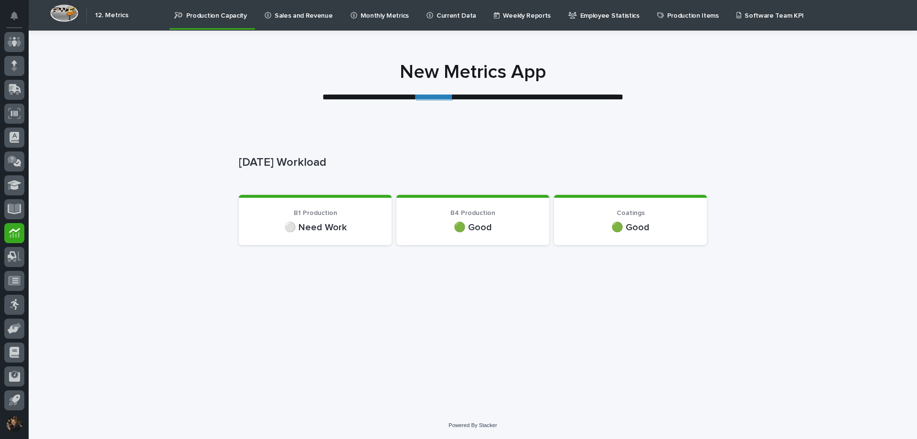
click at [304, 11] on p "Sales and Revenue" at bounding box center [304, 10] width 58 height 20
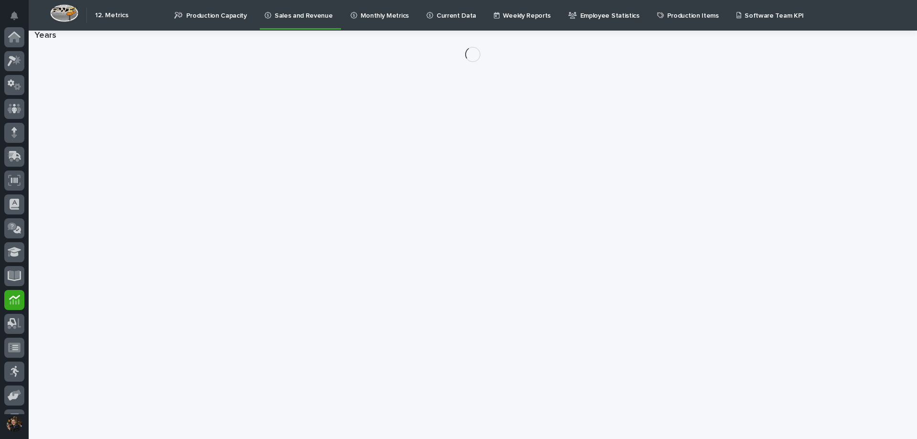
scroll to position [67, 0]
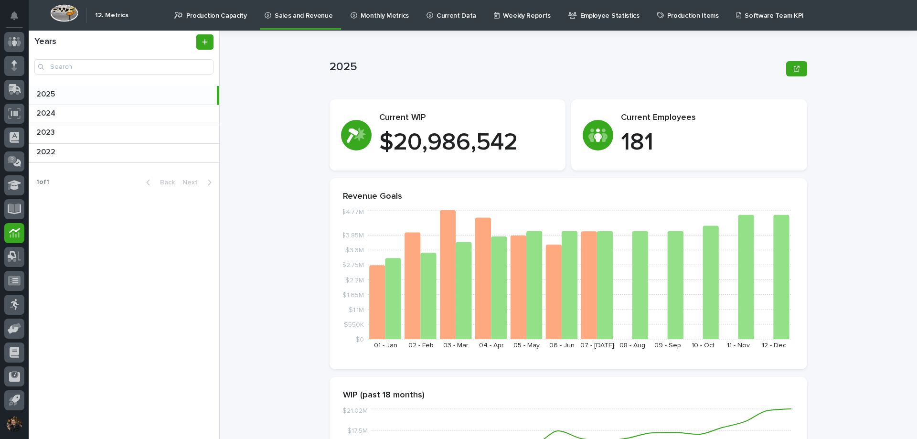
click at [395, 21] on link "Monthly Metrics" at bounding box center [382, 15] width 64 height 30
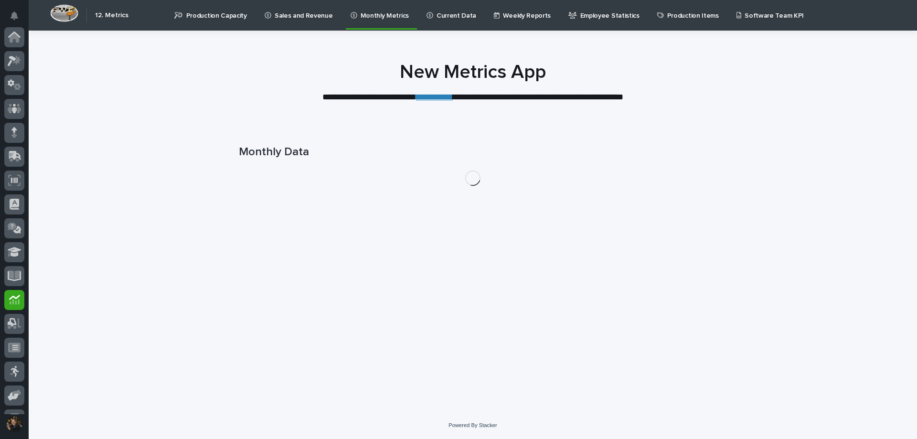
scroll to position [67, 0]
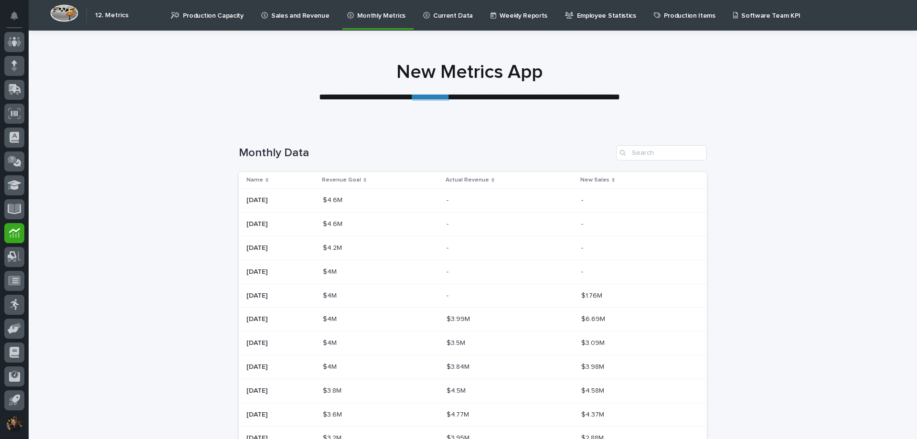
click at [446, 21] on link "Current Data" at bounding box center [449, 15] width 55 height 30
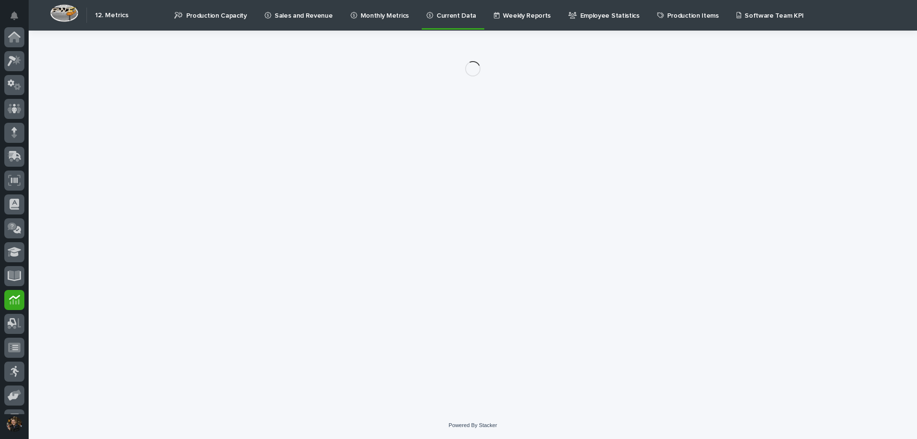
scroll to position [67, 0]
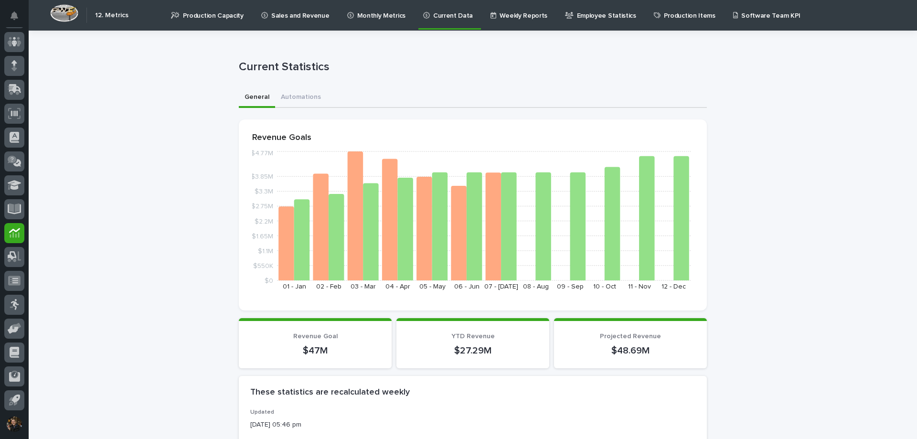
click at [500, 13] on p "Weekly Reports" at bounding box center [524, 10] width 48 height 20
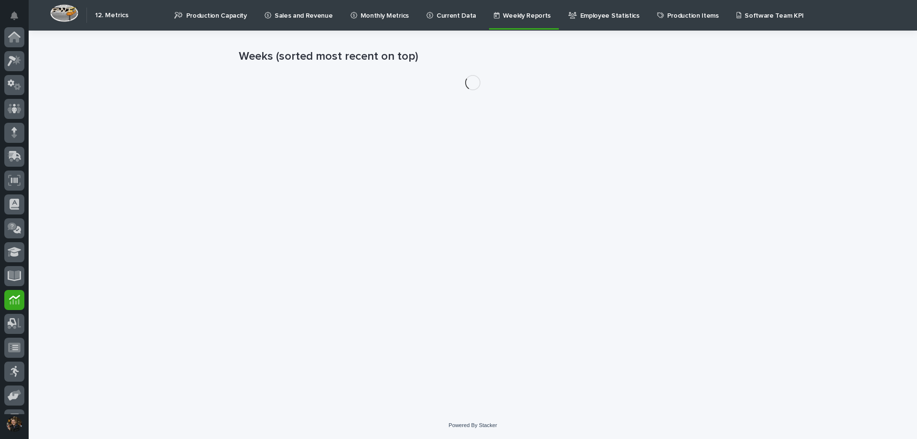
scroll to position [67, 0]
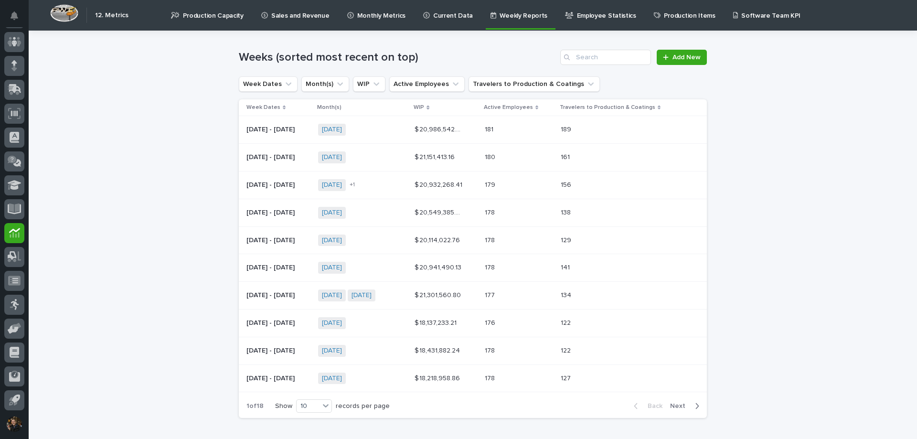
click at [582, 18] on p "Employee Statistics" at bounding box center [606, 10] width 59 height 20
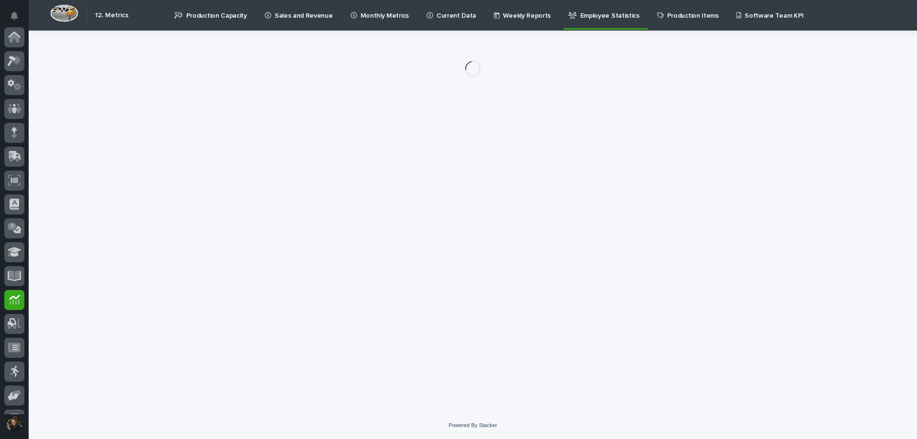
scroll to position [67, 0]
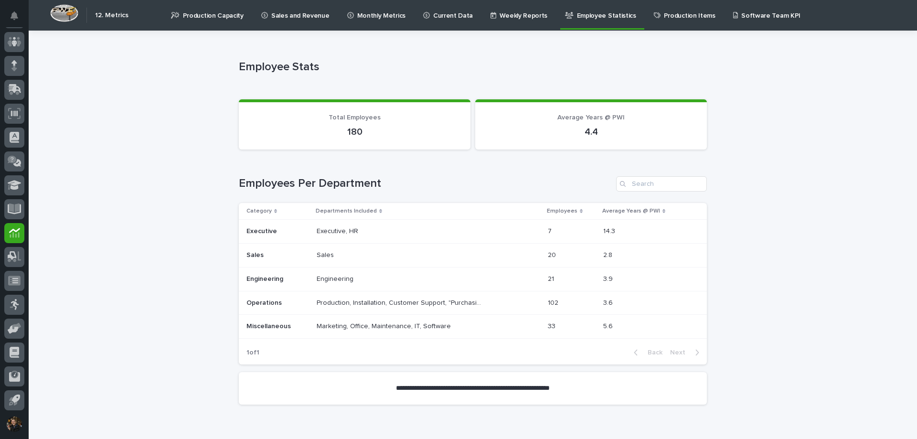
click at [672, 17] on p "Production Items" at bounding box center [690, 10] width 52 height 20
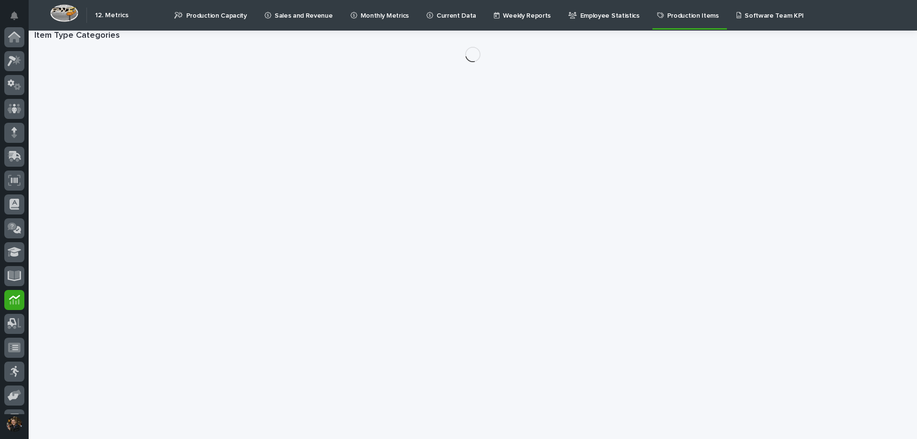
scroll to position [67, 0]
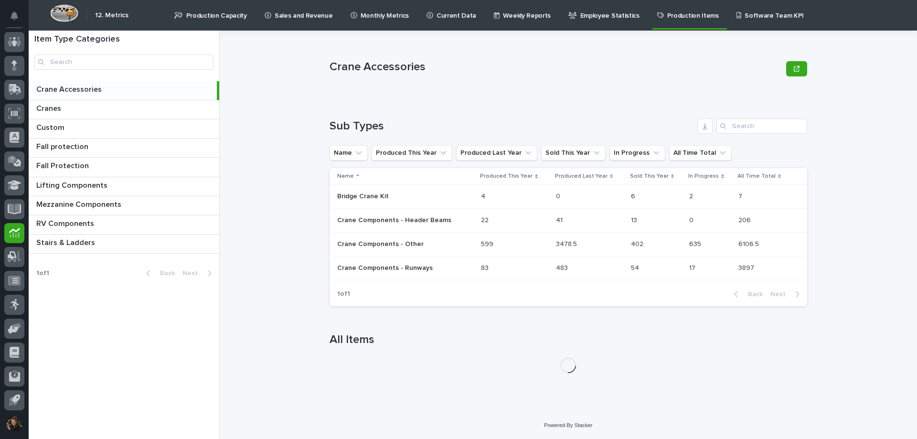
click at [745, 16] on p "Software Team KPI" at bounding box center [774, 10] width 59 height 20
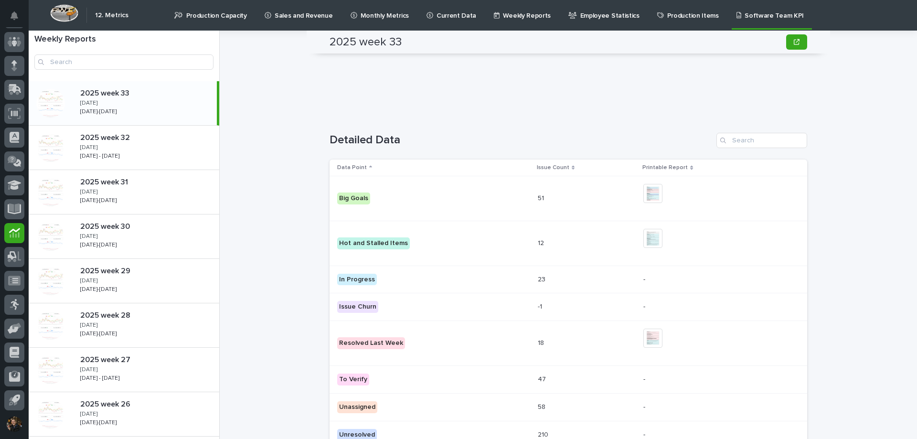
scroll to position [1456, 0]
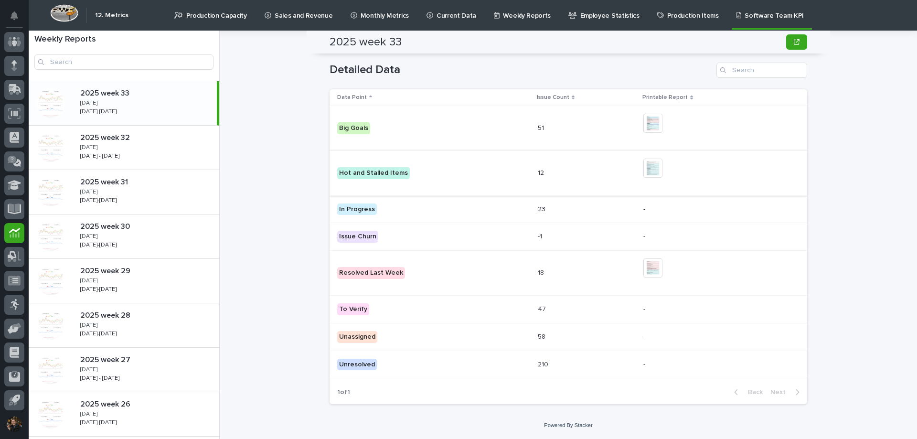
click at [657, 164] on img at bounding box center [653, 168] width 19 height 19
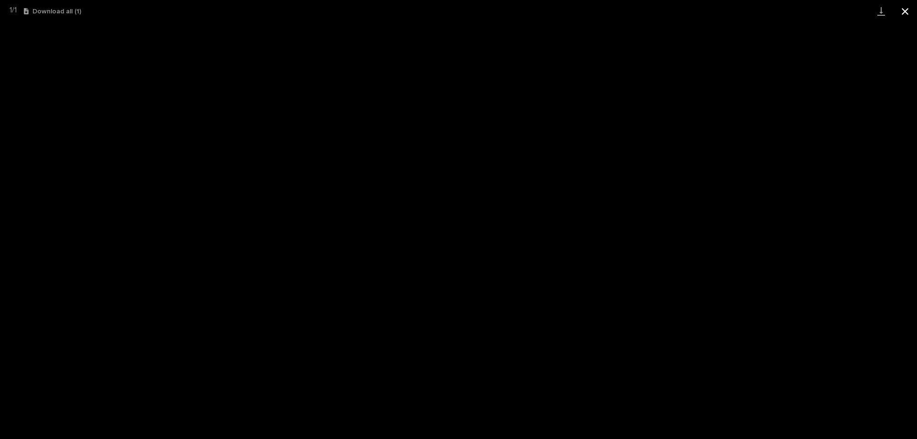
click at [903, 4] on button "Close gallery" at bounding box center [906, 11] width 24 height 22
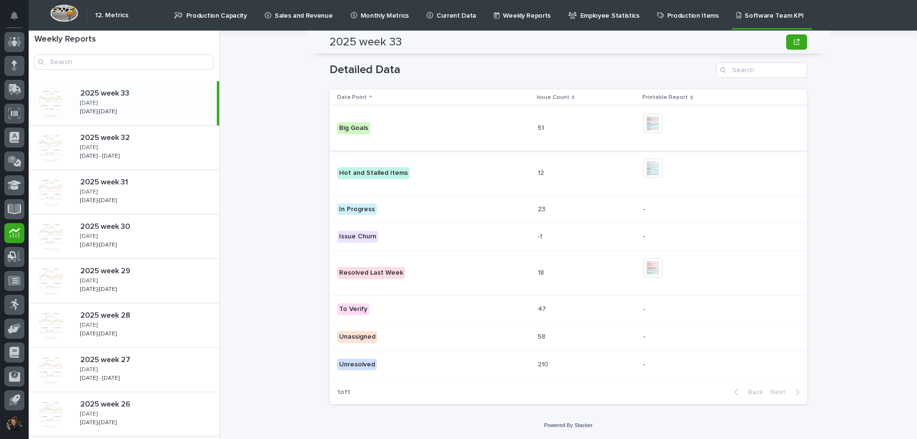
click at [645, 121] on img at bounding box center [653, 123] width 19 height 19
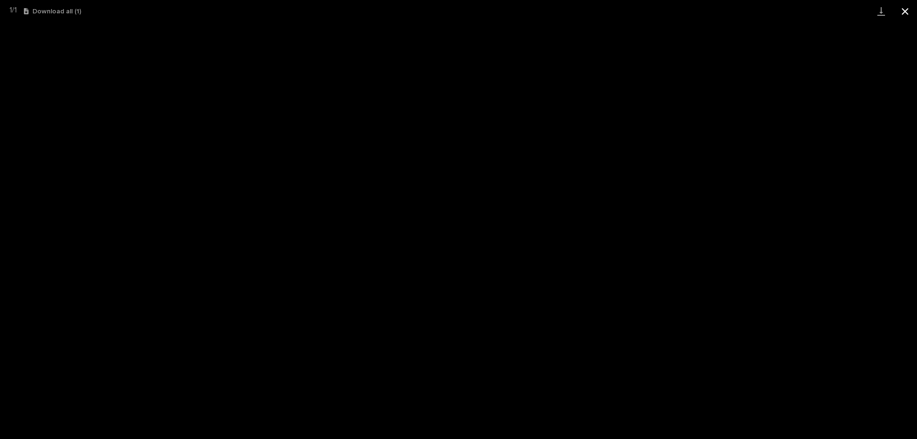
click at [914, 11] on button "Close gallery" at bounding box center [906, 11] width 24 height 22
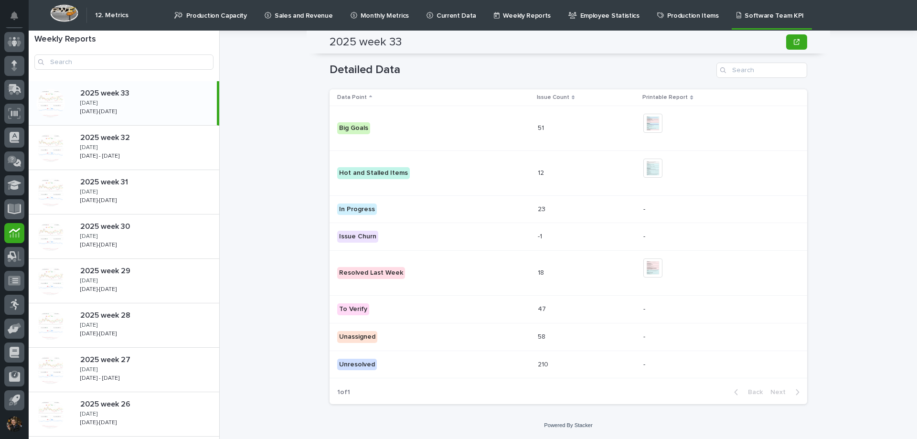
click at [655, 158] on div "+ 0 This file cannot be opened Download File" at bounding box center [718, 173] width 149 height 37
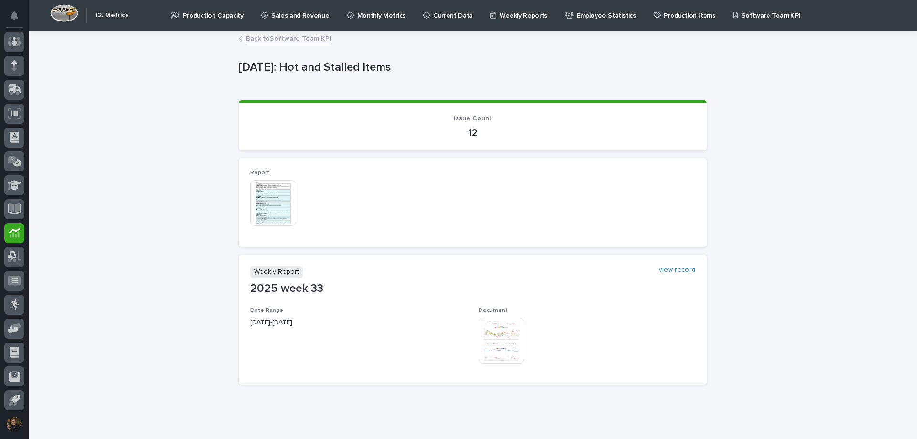
scroll to position [28, 0]
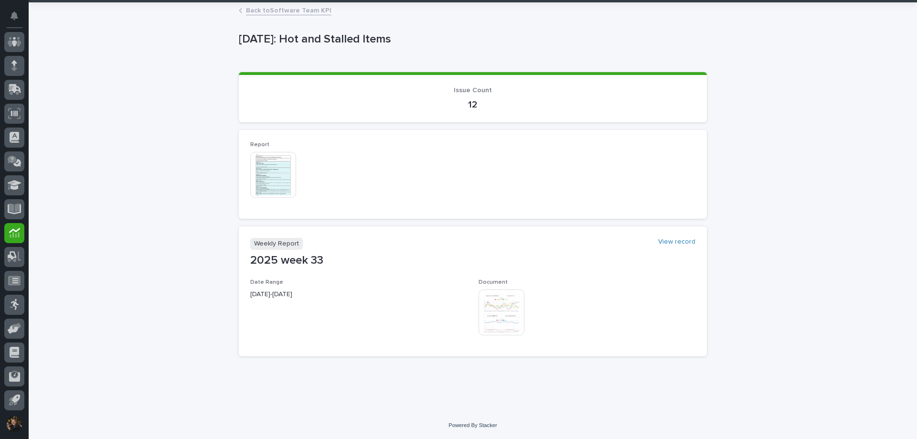
click at [267, 160] on img at bounding box center [273, 175] width 46 height 46
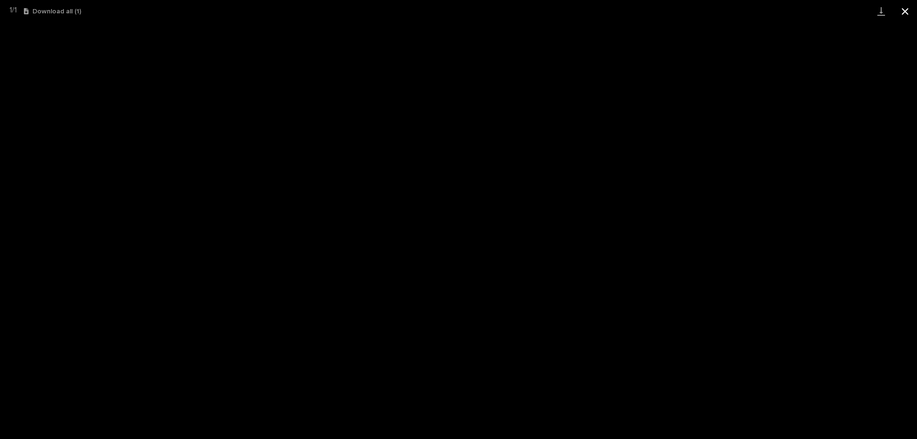
click at [912, 14] on button "Close gallery" at bounding box center [906, 11] width 24 height 22
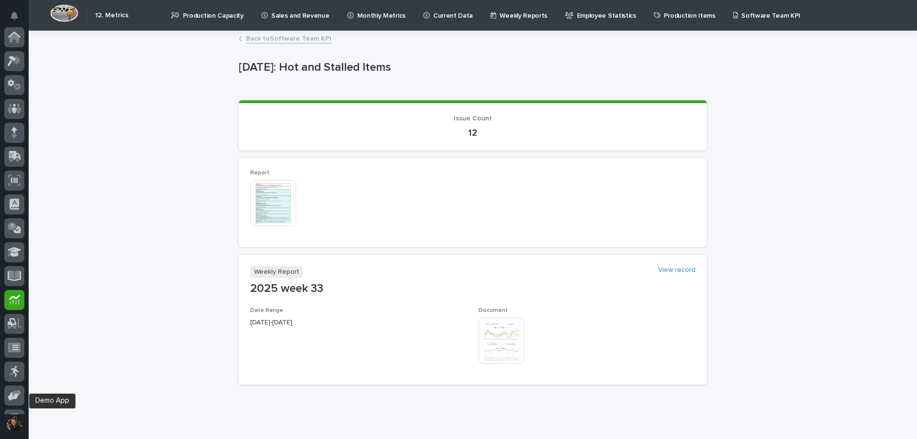
scroll to position [67, 0]
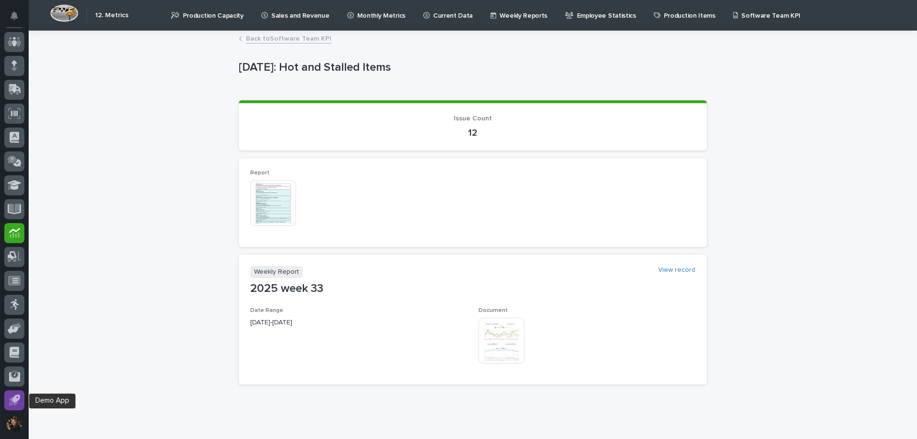
click at [15, 395] on icon at bounding box center [14, 400] width 11 height 11
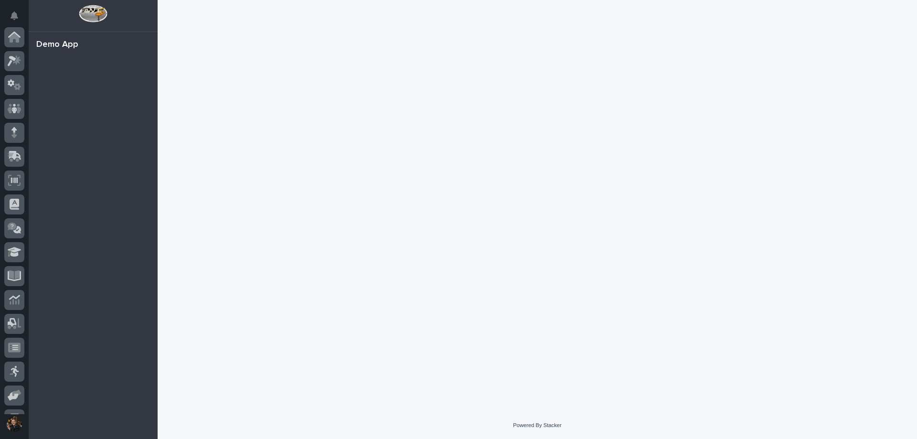
scroll to position [67, 0]
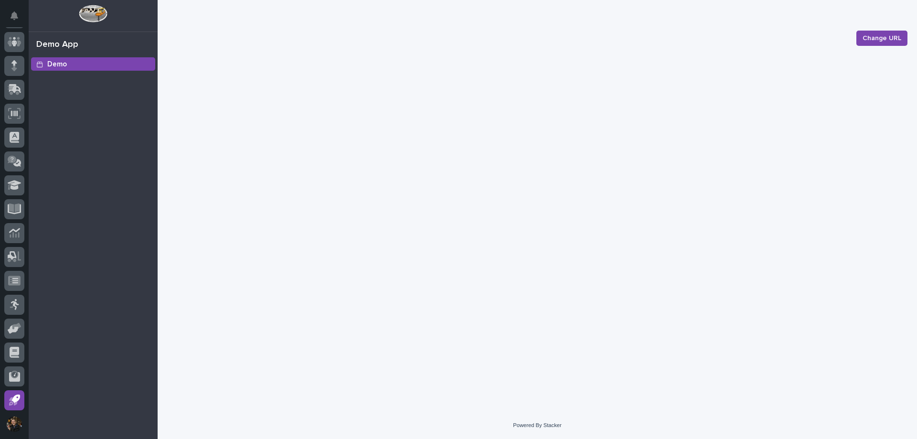
click at [86, 62] on div "Demo" at bounding box center [93, 63] width 124 height 13
click at [12, 41] on icon at bounding box center [14, 42] width 6 height 10
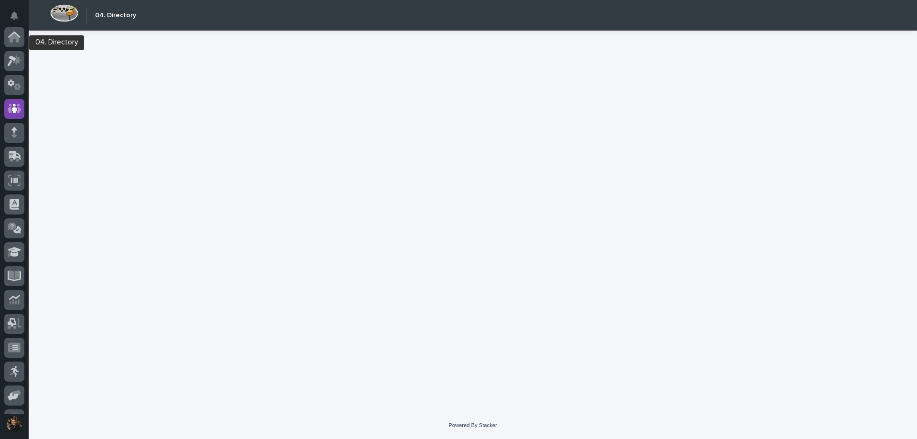
scroll to position [67, 0]
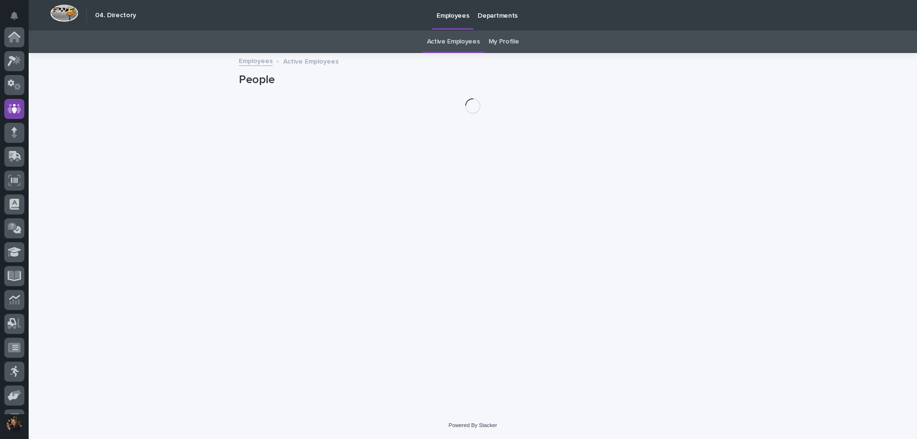
scroll to position [67, 0]
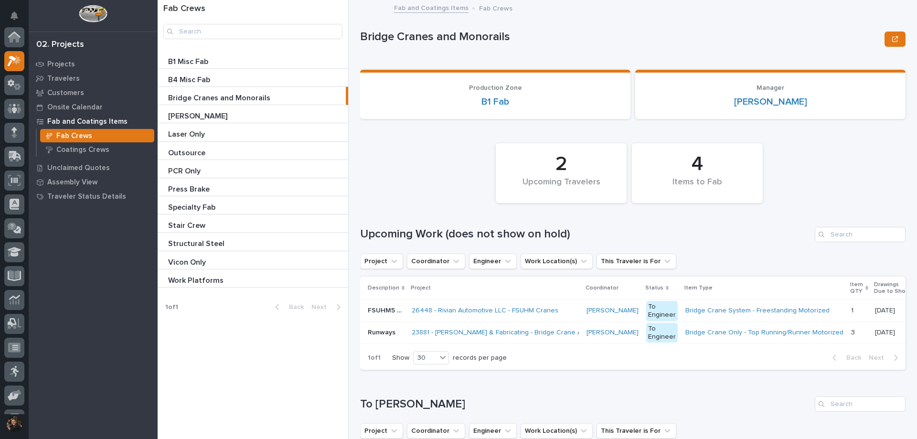
scroll to position [24, 0]
